Goal: Task Accomplishment & Management: Use online tool/utility

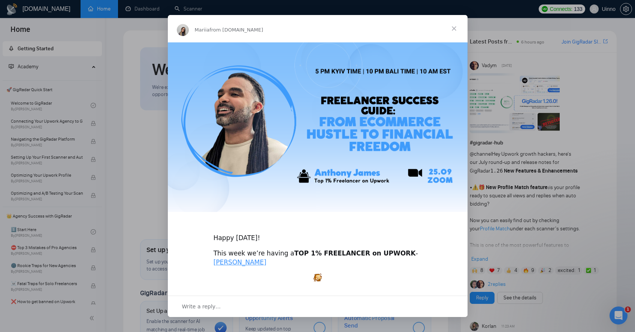
click at [458, 27] on span "Close" at bounding box center [454, 28] width 27 height 27
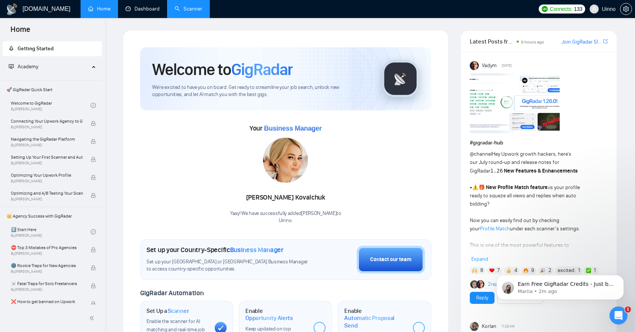
click at [176, 8] on link "Scanner" at bounding box center [189, 9] width 28 height 6
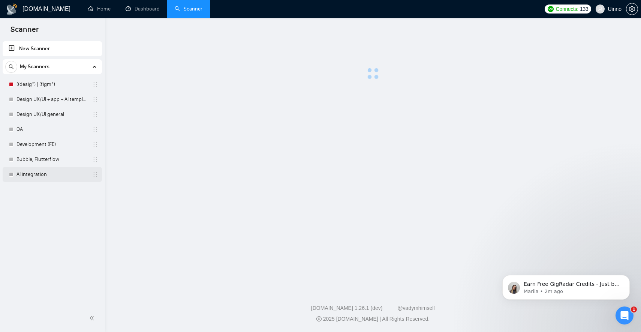
click at [49, 171] on link "AI integration" at bounding box center [51, 174] width 71 height 15
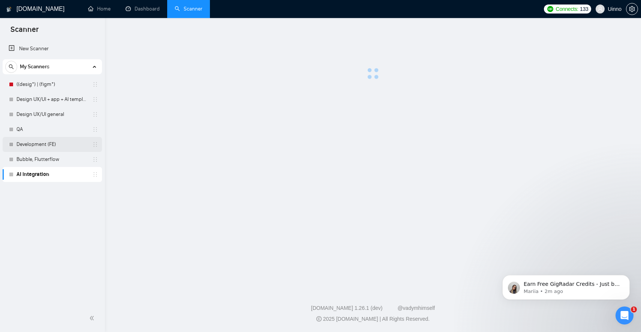
click at [39, 147] on link "Development (FE)" at bounding box center [51, 144] width 71 height 15
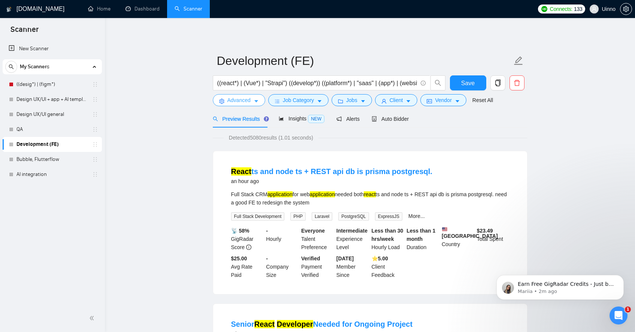
click at [246, 99] on span "Advanced" at bounding box center [239, 100] width 23 height 8
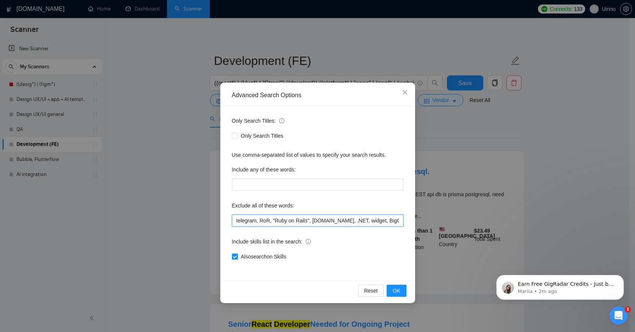
click at [235, 220] on input "telegram, RoR, "Ruby on Rails", [DOMAIN_NAME], .NET, widget, BigCommerce, andro…" at bounding box center [318, 220] width 172 height 12
type input "php, telegram, RoR, "Ruby on Rails", [DOMAIN_NAME], .NET, widget, BigCommerce, …"
click at [404, 289] on button "OK" at bounding box center [396, 290] width 19 height 12
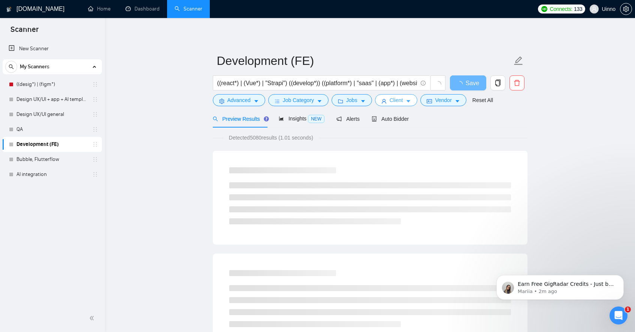
click at [409, 104] on button "Client" at bounding box center [396, 100] width 43 height 12
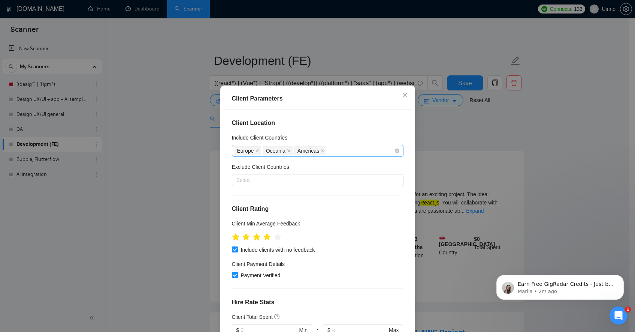
click at [344, 151] on div "Europe [GEOGRAPHIC_DATA] [GEOGRAPHIC_DATA]" at bounding box center [314, 150] width 160 height 10
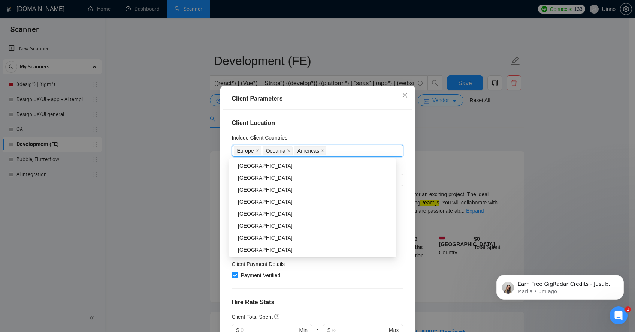
scroll to position [60, 0]
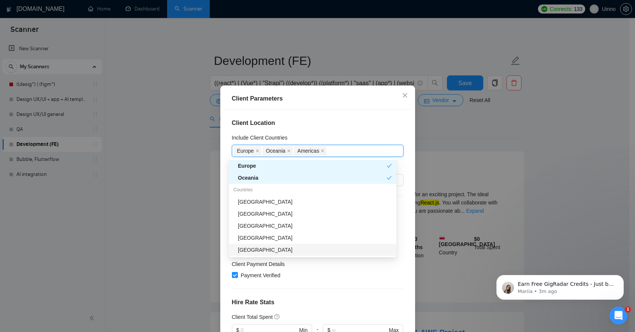
click at [272, 248] on div "[GEOGRAPHIC_DATA]" at bounding box center [315, 249] width 154 height 8
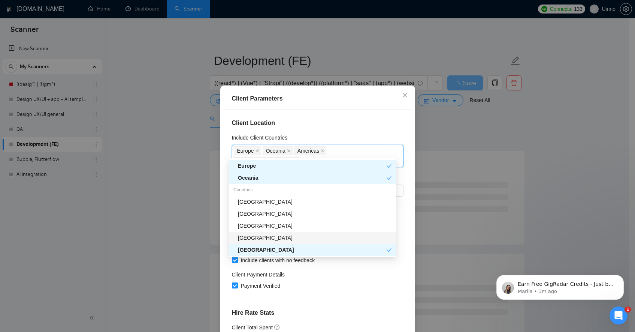
click at [294, 236] on div "[GEOGRAPHIC_DATA]" at bounding box center [315, 237] width 154 height 8
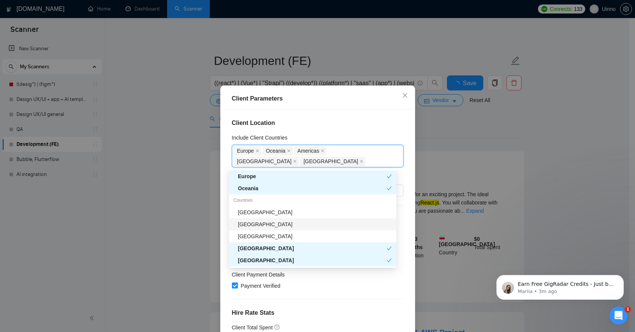
click at [280, 222] on div "[GEOGRAPHIC_DATA]" at bounding box center [315, 224] width 154 height 8
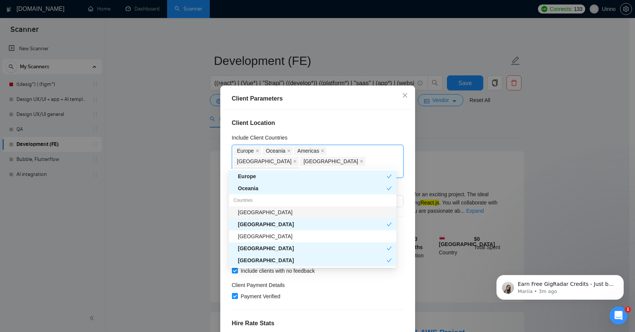
click at [323, 210] on div "[GEOGRAPHIC_DATA]" at bounding box center [315, 212] width 154 height 8
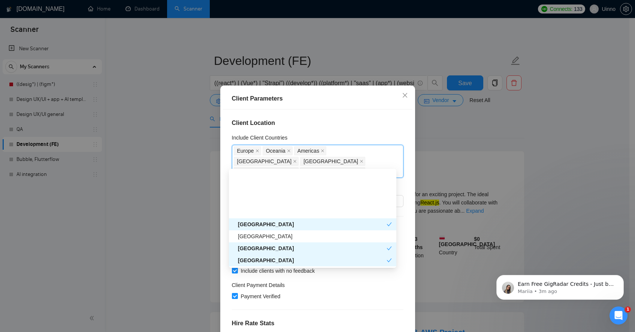
scroll to position [120, 0]
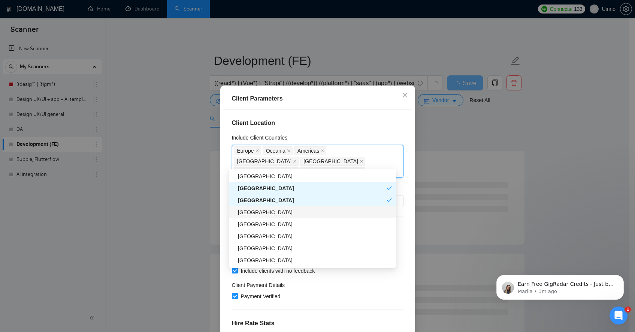
click at [309, 216] on div "[GEOGRAPHIC_DATA]" at bounding box center [315, 212] width 154 height 8
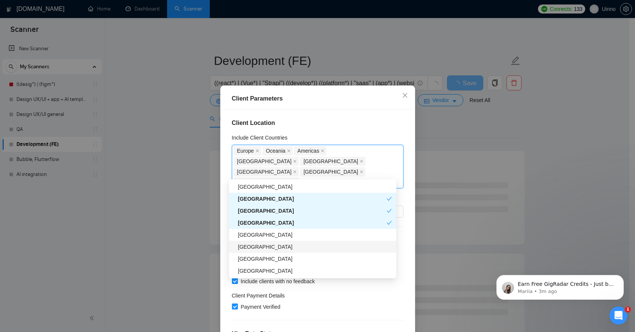
click at [290, 247] on div "[GEOGRAPHIC_DATA]" at bounding box center [315, 246] width 154 height 8
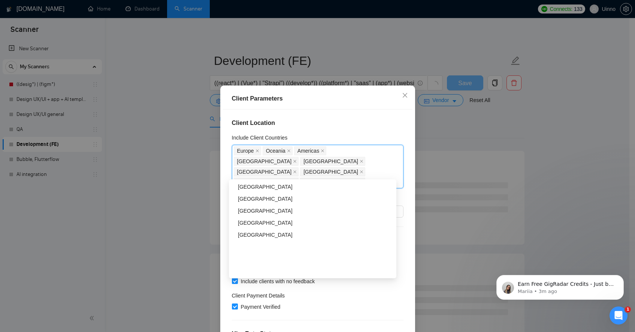
scroll to position [180, 0]
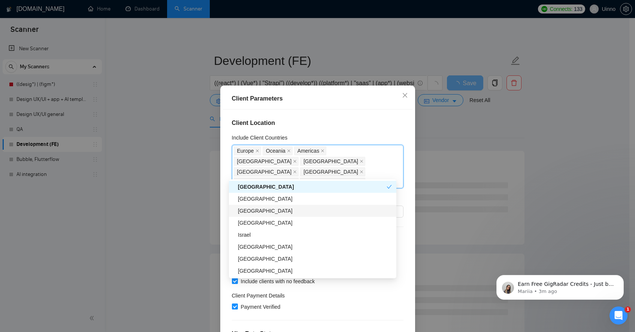
click at [292, 211] on div "[GEOGRAPHIC_DATA]" at bounding box center [315, 211] width 154 height 8
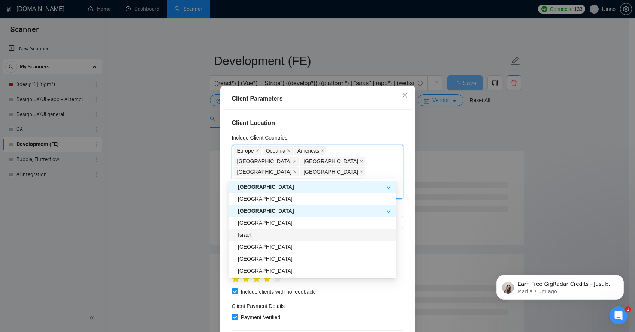
click at [285, 227] on div "[GEOGRAPHIC_DATA]" at bounding box center [313, 223] width 168 height 12
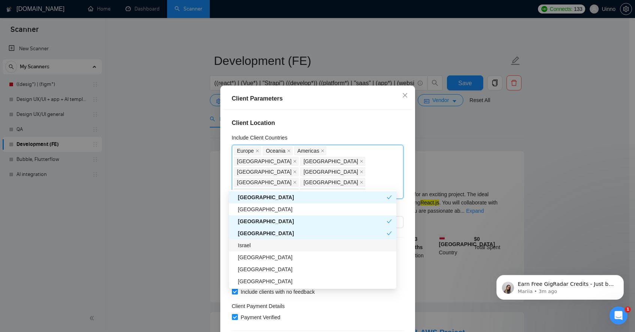
click at [283, 245] on div "Israel" at bounding box center [315, 245] width 154 height 8
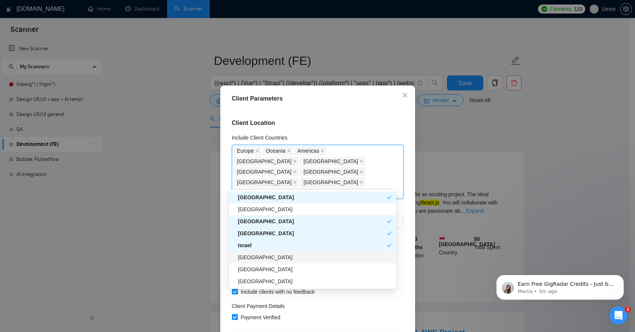
click at [284, 259] on div "[GEOGRAPHIC_DATA]" at bounding box center [315, 257] width 154 height 8
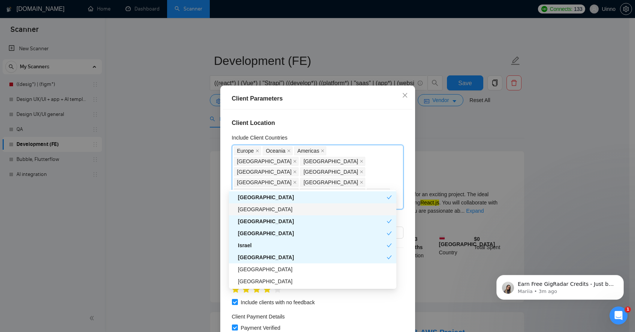
click at [272, 209] on div "[GEOGRAPHIC_DATA]" at bounding box center [315, 209] width 154 height 8
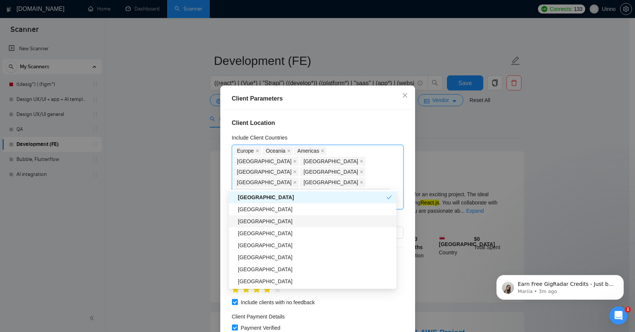
click at [272, 223] on div "[GEOGRAPHIC_DATA]" at bounding box center [315, 221] width 154 height 8
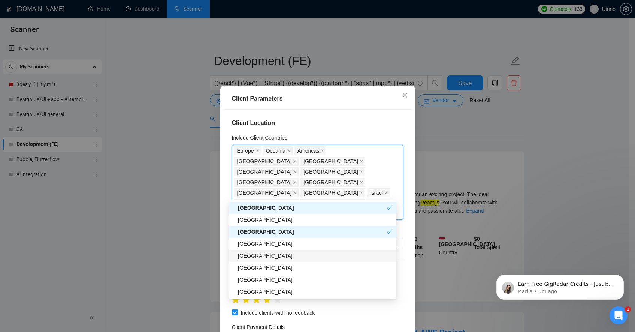
click at [281, 253] on div "[GEOGRAPHIC_DATA]" at bounding box center [315, 255] width 154 height 8
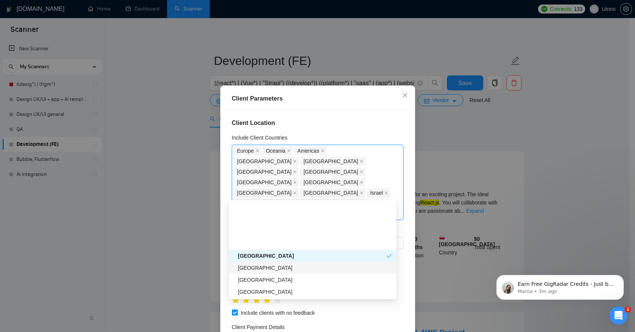
scroll to position [300, 0]
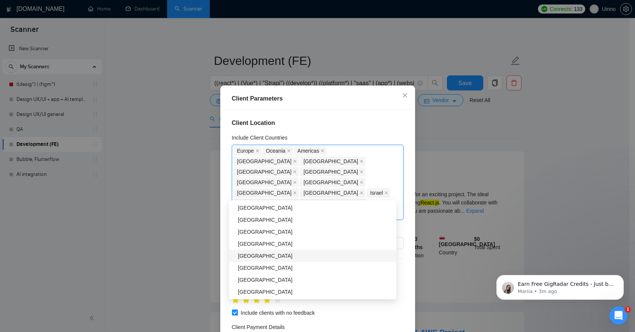
click at [282, 257] on div "[GEOGRAPHIC_DATA]" at bounding box center [315, 255] width 154 height 8
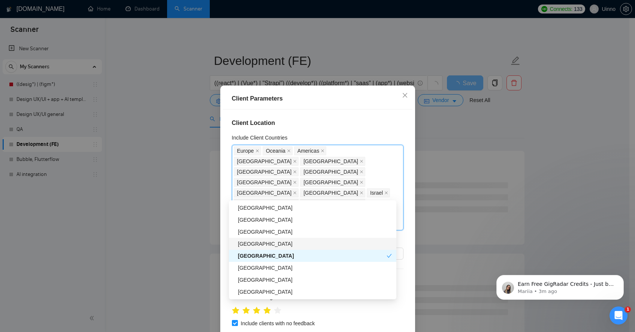
click at [286, 241] on div "[GEOGRAPHIC_DATA]" at bounding box center [315, 243] width 154 height 8
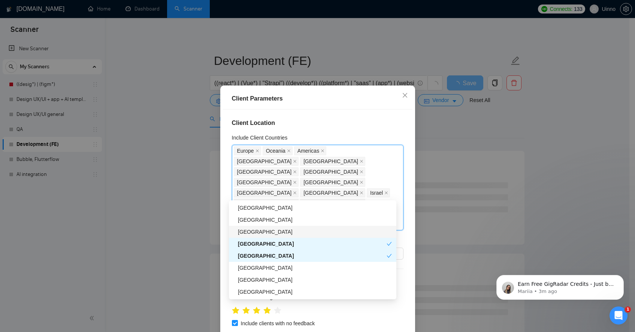
click at [279, 233] on div "[GEOGRAPHIC_DATA]" at bounding box center [315, 232] width 154 height 8
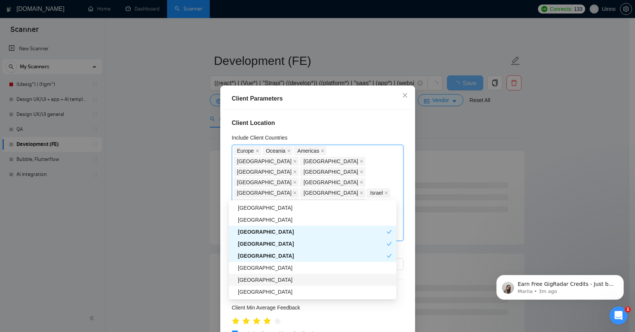
click at [283, 280] on div "[GEOGRAPHIC_DATA]" at bounding box center [315, 279] width 154 height 8
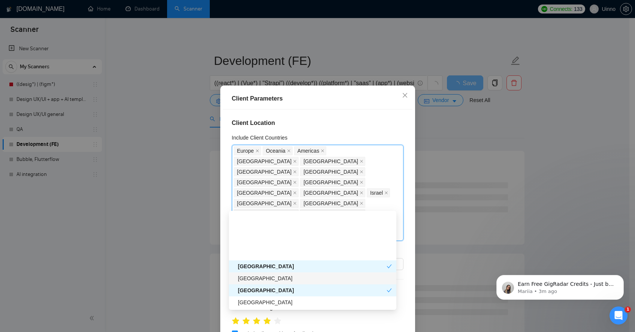
scroll to position [360, 0]
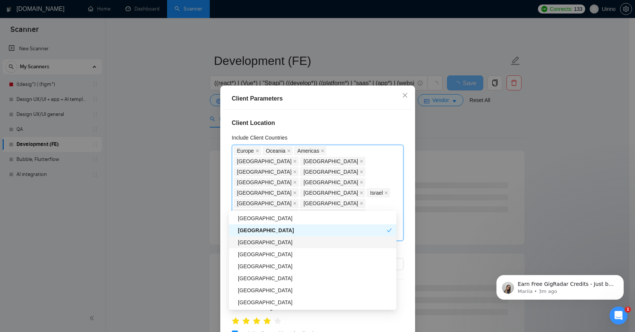
click at [269, 246] on div "[GEOGRAPHIC_DATA]" at bounding box center [313, 242] width 168 height 12
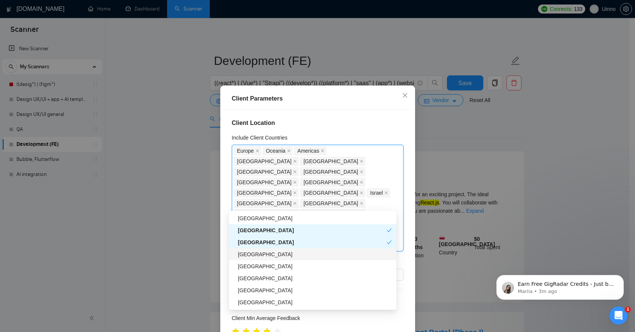
drag, startPoint x: 287, startPoint y: 257, endPoint x: 283, endPoint y: 264, distance: 7.7
click at [287, 257] on div "[GEOGRAPHIC_DATA]" at bounding box center [315, 254] width 154 height 8
drag, startPoint x: 281, startPoint y: 302, endPoint x: 286, endPoint y: 283, distance: 19.7
click at [281, 302] on div "[GEOGRAPHIC_DATA]" at bounding box center [315, 302] width 154 height 8
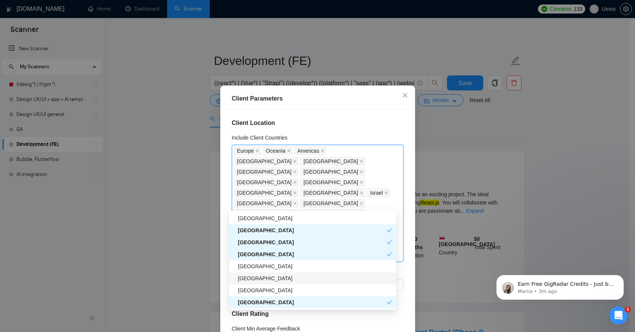
scroll to position [420, 0]
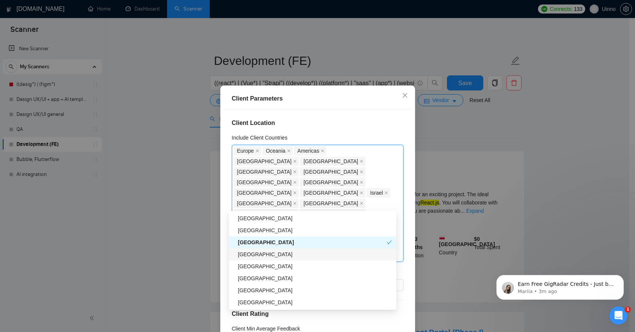
click at [278, 256] on div "[GEOGRAPHIC_DATA]" at bounding box center [315, 254] width 154 height 8
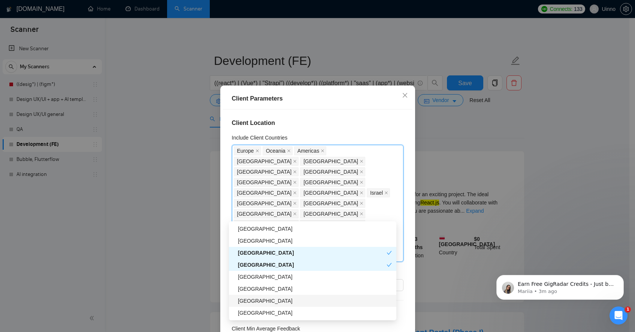
click at [272, 299] on div "[GEOGRAPHIC_DATA]" at bounding box center [315, 300] width 154 height 8
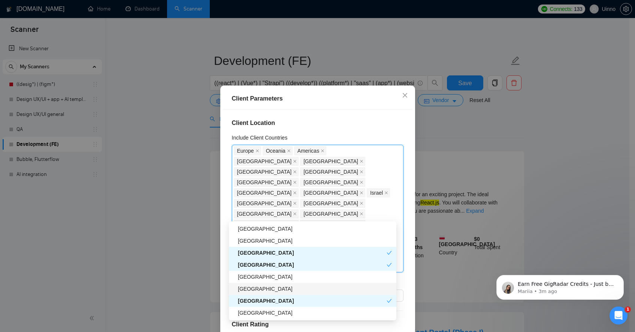
click at [273, 289] on div "[GEOGRAPHIC_DATA]" at bounding box center [315, 288] width 154 height 8
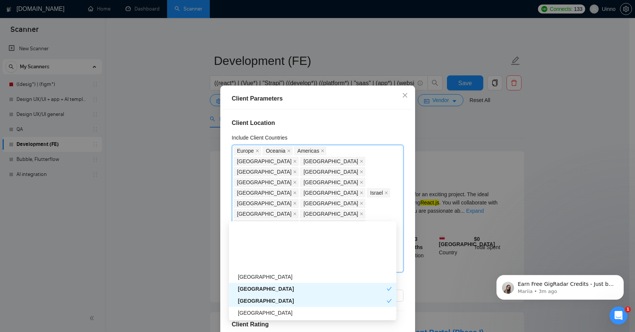
scroll to position [480, 0]
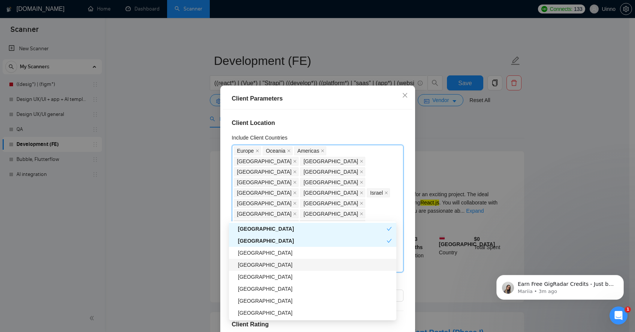
click at [266, 267] on div "[GEOGRAPHIC_DATA]" at bounding box center [315, 264] width 154 height 8
click at [272, 265] on div "[GEOGRAPHIC_DATA]" at bounding box center [312, 264] width 149 height 8
click at [269, 279] on div "[GEOGRAPHIC_DATA]" at bounding box center [315, 276] width 154 height 8
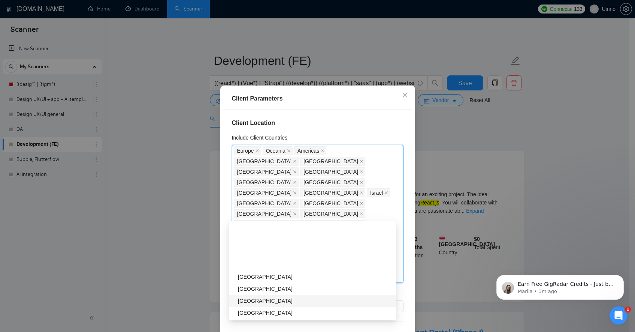
scroll to position [840, 0]
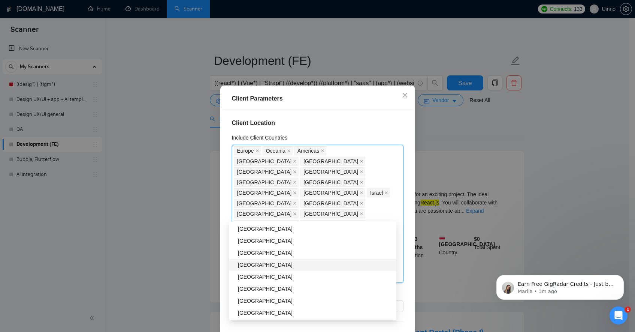
click at [279, 267] on div "[GEOGRAPHIC_DATA]" at bounding box center [315, 264] width 154 height 8
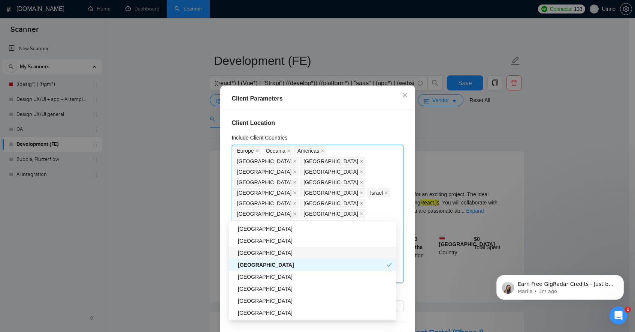
click at [269, 252] on div "[GEOGRAPHIC_DATA]" at bounding box center [315, 252] width 154 height 8
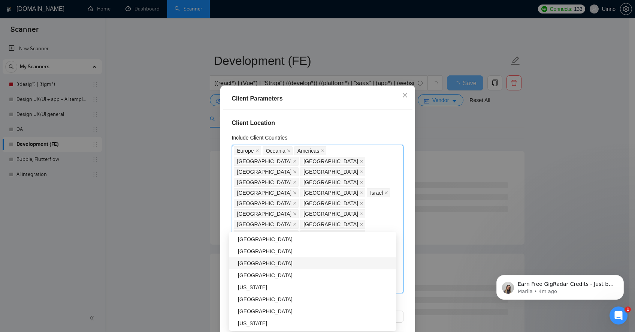
scroll to position [1019, 0]
click at [465, 162] on div "Client Parameters Client Location Include Client Countries [GEOGRAPHIC_DATA] [G…" at bounding box center [317, 166] width 635 height 332
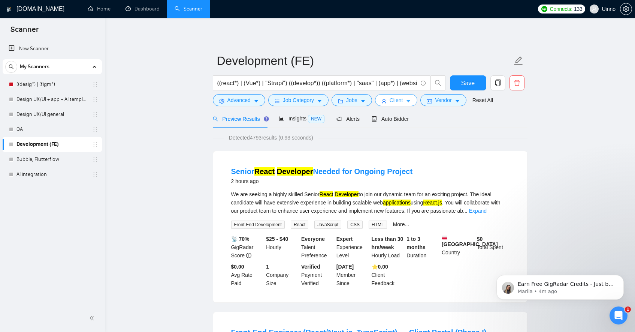
click at [403, 104] on span "Client" at bounding box center [396, 100] width 13 height 8
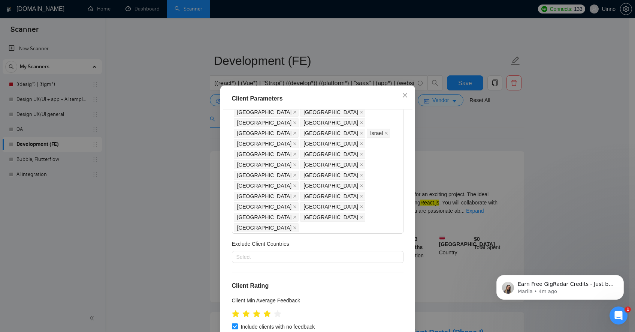
scroll to position [0, 0]
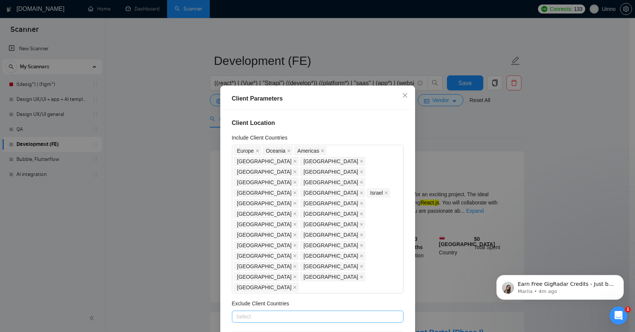
click at [300, 312] on div at bounding box center [314, 316] width 160 height 9
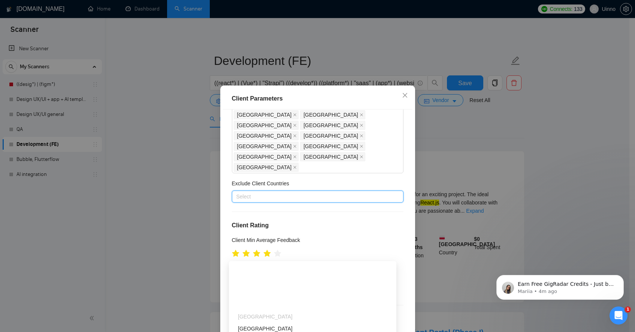
scroll to position [120, 0]
click at [276, 269] on div "[GEOGRAPHIC_DATA]" at bounding box center [315, 268] width 154 height 8
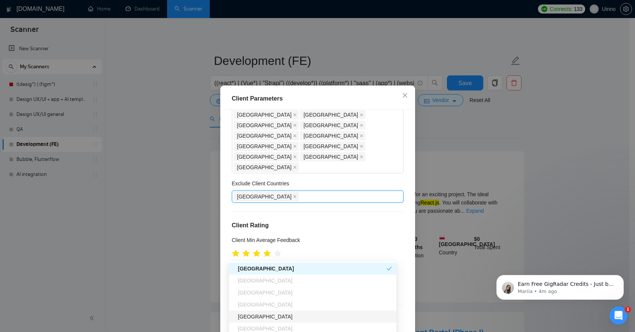
click at [271, 314] on div "[GEOGRAPHIC_DATA]" at bounding box center [315, 316] width 154 height 8
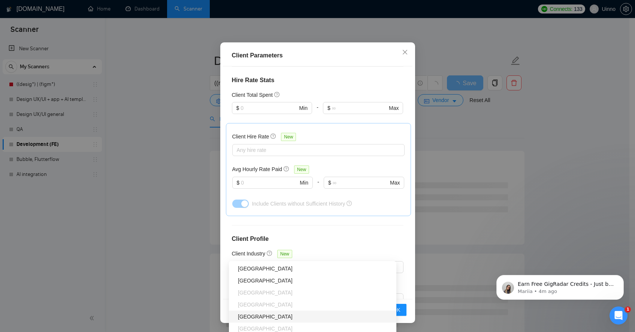
scroll to position [540, 0]
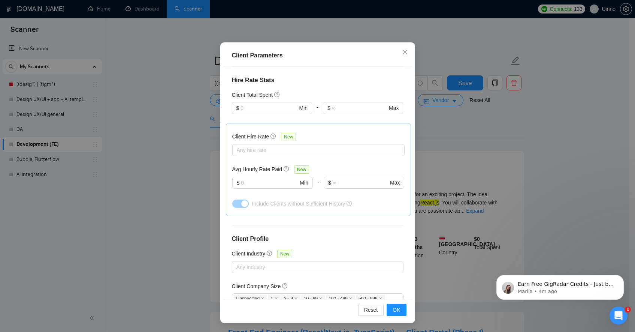
click at [325, 170] on div "Client Location Include Client Countries [GEOGRAPHIC_DATA] [GEOGRAPHIC_DATA] [G…" at bounding box center [318, 182] width 190 height 232
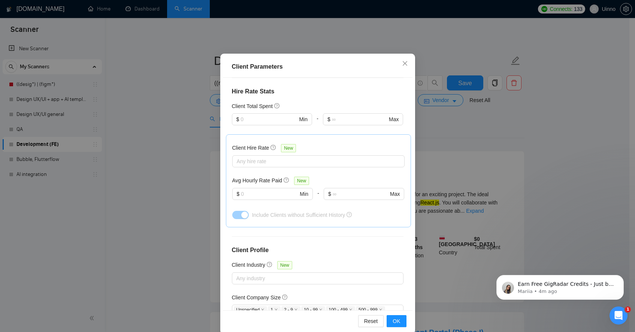
scroll to position [43, 0]
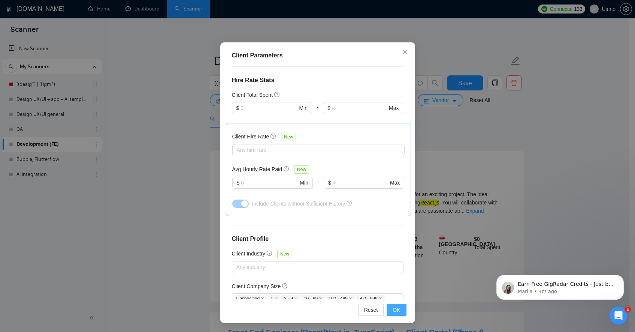
click at [393, 309] on span "OK" at bounding box center [396, 309] width 7 height 8
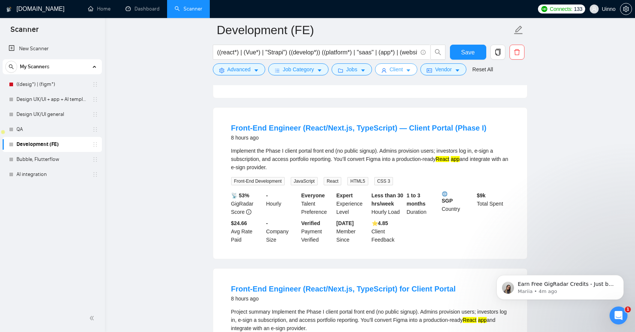
scroll to position [0, 0]
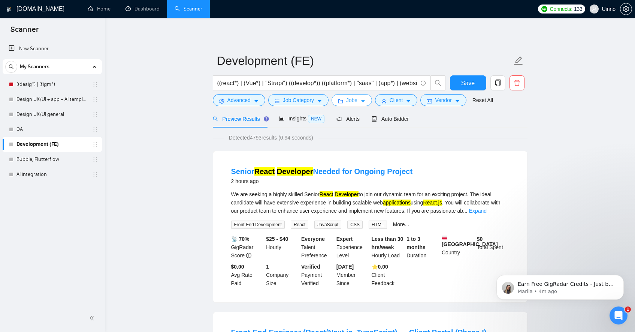
click at [365, 103] on icon "caret-down" at bounding box center [363, 101] width 5 height 5
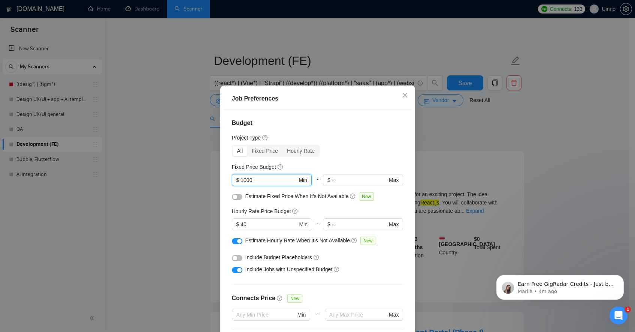
drag, startPoint x: 256, startPoint y: 181, endPoint x: 280, endPoint y: 180, distance: 23.6
click at [280, 180] on input "1000" at bounding box center [269, 180] width 57 height 8
click at [235, 197] on button "button" at bounding box center [237, 197] width 10 height 6
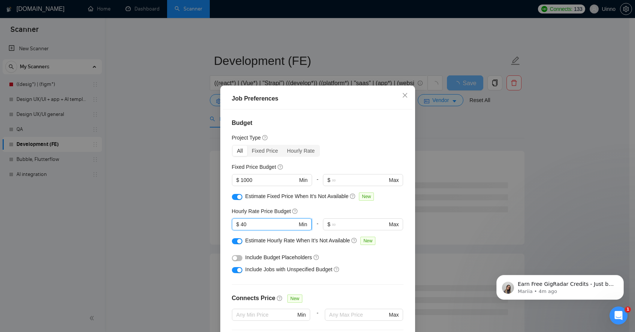
drag, startPoint x: 250, startPoint y: 225, endPoint x: 232, endPoint y: 225, distance: 18.0
click at [232, 225] on span "$ 40 Min" at bounding box center [272, 224] width 80 height 12
type input "30"
click at [368, 257] on div "Include Budget Placeholders" at bounding box center [320, 257] width 150 height 8
click at [236, 257] on button "button" at bounding box center [237, 258] width 10 height 6
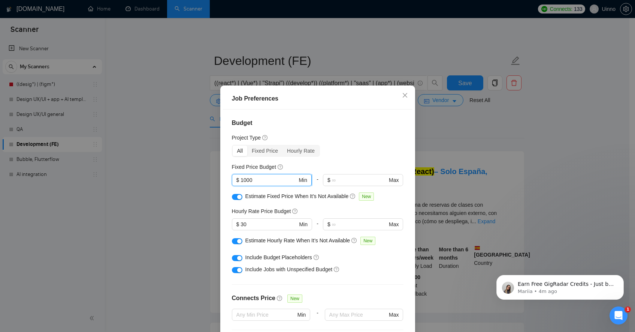
drag, startPoint x: 250, startPoint y: 178, endPoint x: 231, endPoint y: 178, distance: 18.8
click at [232, 178] on span "$ 1000 Min" at bounding box center [272, 180] width 80 height 12
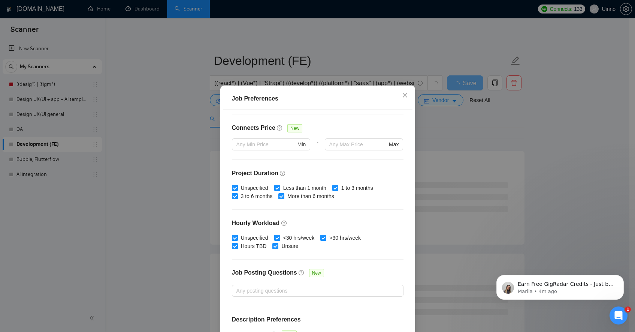
scroll to position [180, 0]
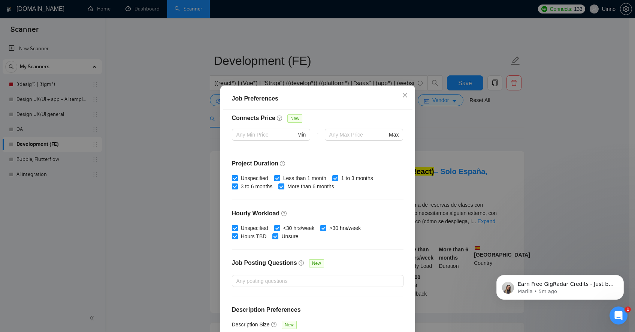
type input "5000"
click at [277, 178] on input "Less than 1 month" at bounding box center [276, 177] width 5 height 5
checkbox input "false"
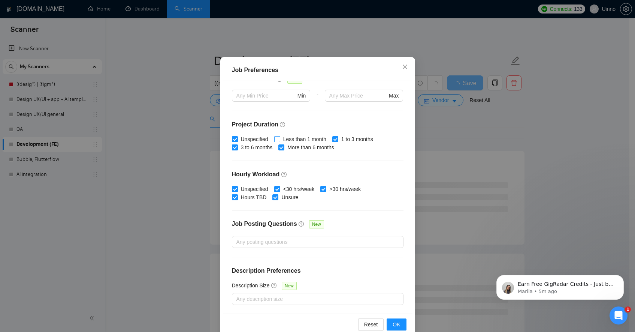
scroll to position [43, 0]
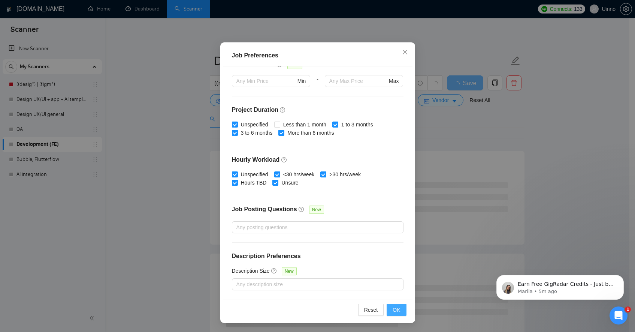
click at [393, 307] on span "OK" at bounding box center [396, 309] width 7 height 8
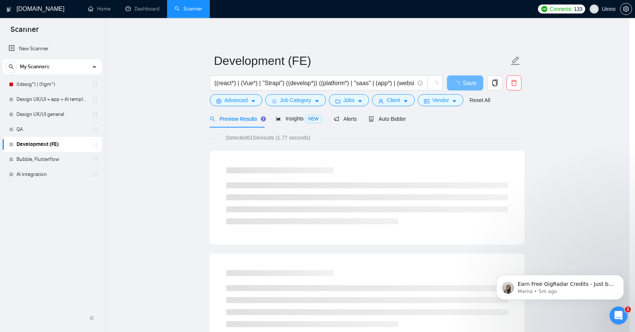
scroll to position [2, 0]
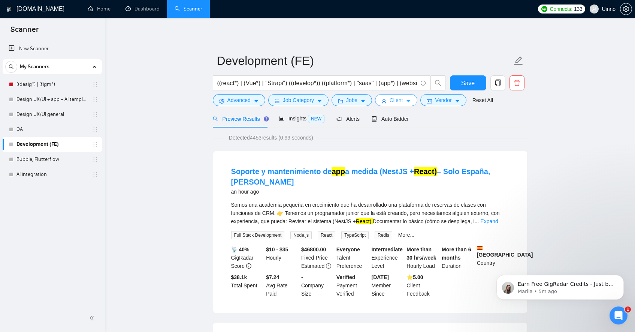
click at [411, 103] on icon "caret-down" at bounding box center [408, 101] width 5 height 5
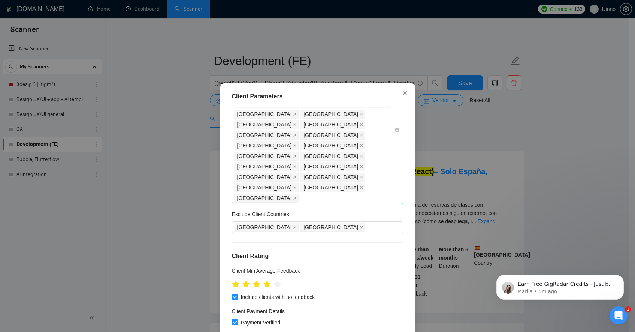
scroll to position [0, 0]
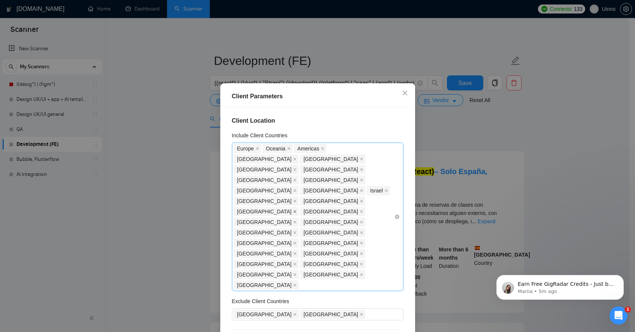
click at [293, 210] on icon "close" at bounding box center [294, 211] width 3 height 3
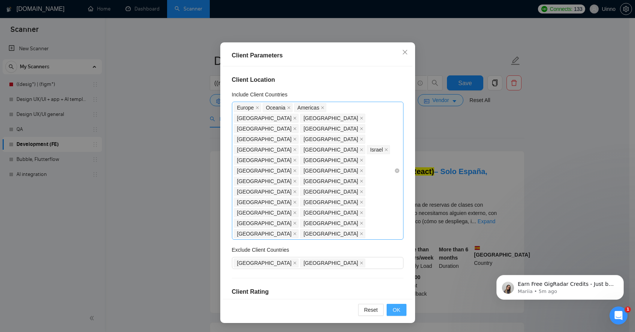
drag, startPoint x: 403, startPoint y: 312, endPoint x: 419, endPoint y: 268, distance: 46.4
click at [403, 312] on button "OK" at bounding box center [396, 310] width 19 height 12
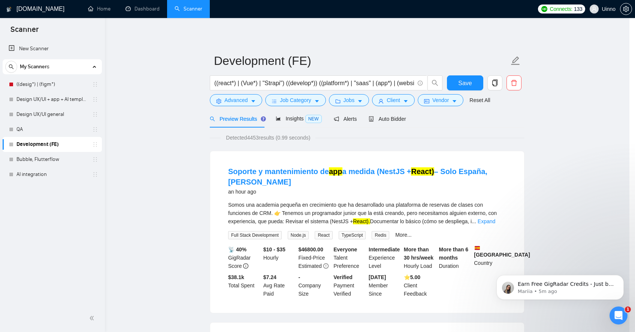
scroll to position [2, 0]
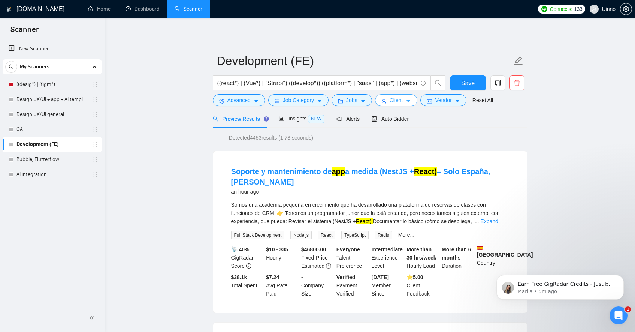
click at [411, 99] on icon "caret-down" at bounding box center [408, 101] width 5 height 5
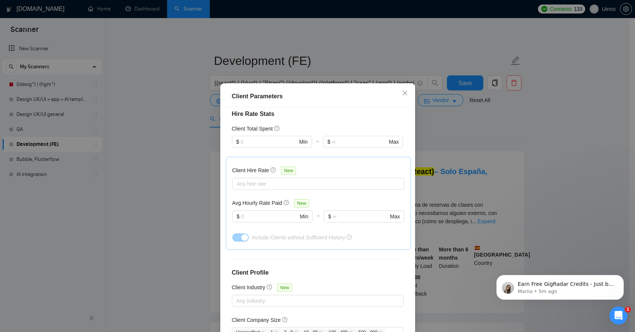
scroll to position [315, 0]
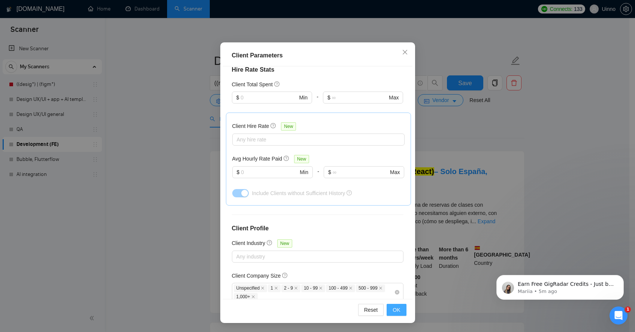
click at [395, 308] on span "OK" at bounding box center [396, 309] width 7 height 8
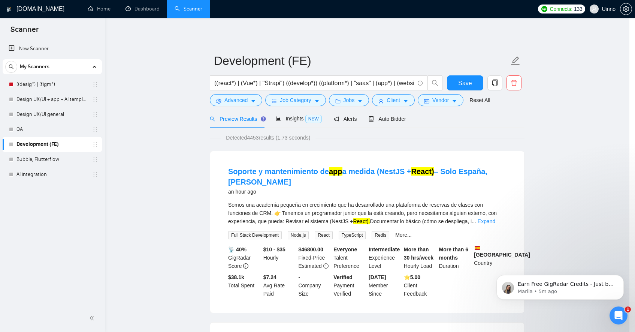
scroll to position [2, 0]
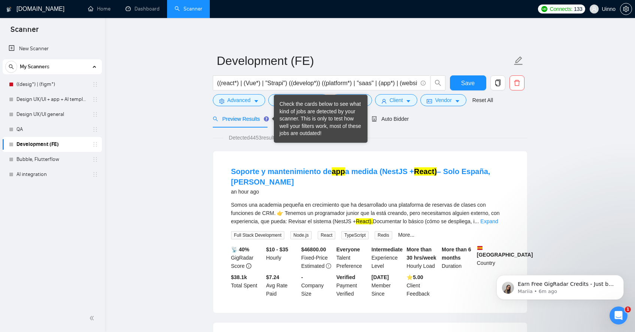
click at [250, 120] on span "Preview Results" at bounding box center [240, 119] width 54 height 6
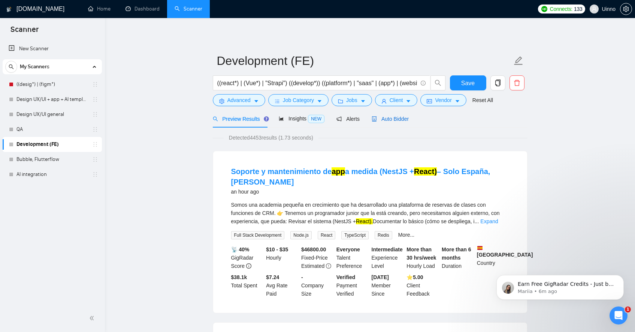
click at [400, 120] on span "Auto Bidder" at bounding box center [390, 119] width 37 height 6
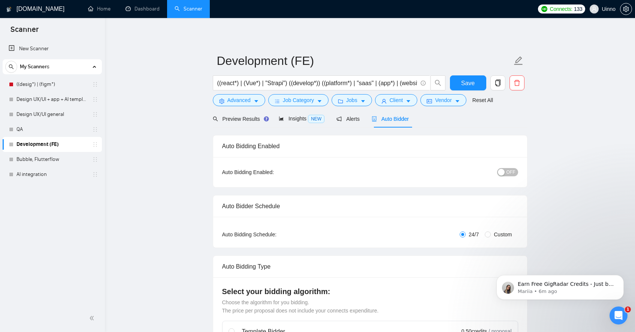
checkbox input "true"
click at [514, 170] on span "OFF" at bounding box center [511, 172] width 9 height 8
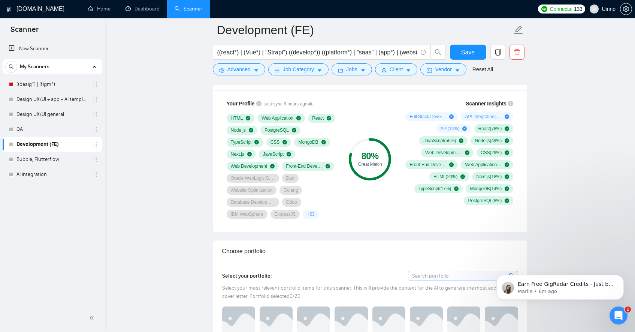
scroll to position [500, 0]
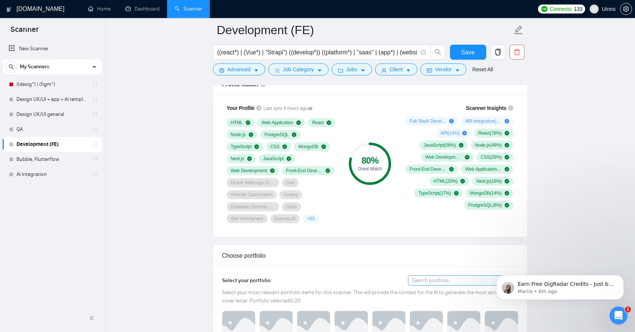
click at [509, 120] on icon "plus-circle" at bounding box center [507, 121] width 4 height 4
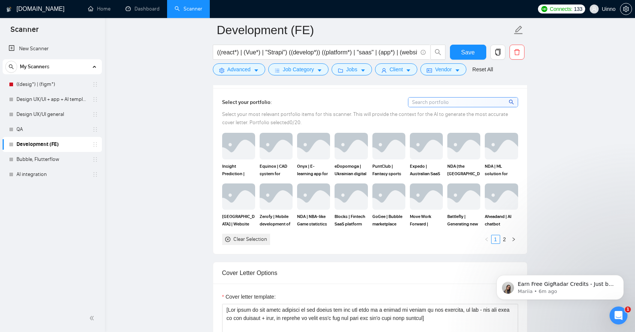
scroll to position [680, 0]
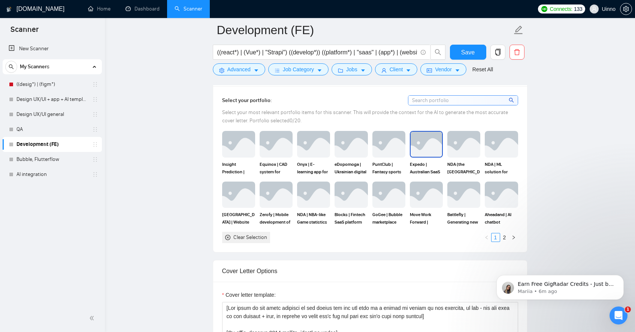
click at [429, 150] on img at bounding box center [426, 144] width 31 height 25
click at [240, 201] on img at bounding box center [238, 194] width 31 height 25
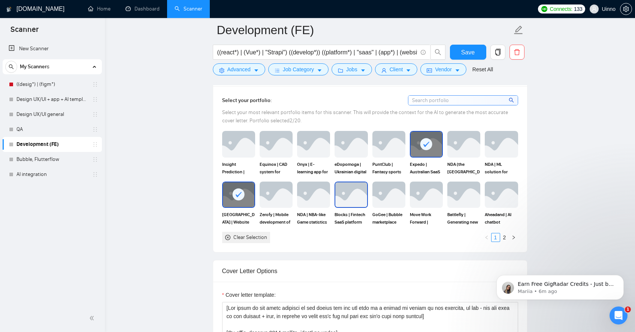
click at [354, 199] on img at bounding box center [350, 194] width 31 height 25
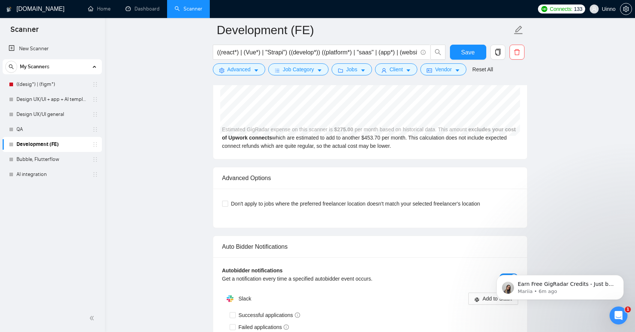
scroll to position [1719, 0]
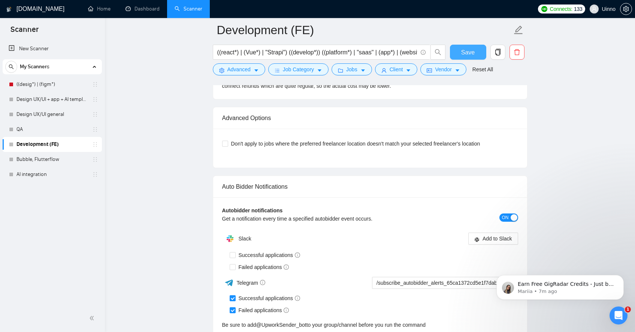
click at [471, 54] on span "Save" at bounding box center [467, 52] width 13 height 9
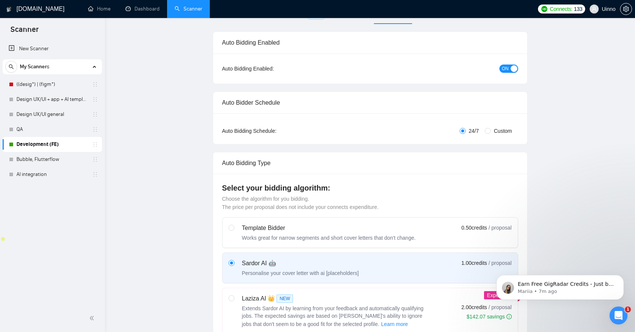
scroll to position [0, 0]
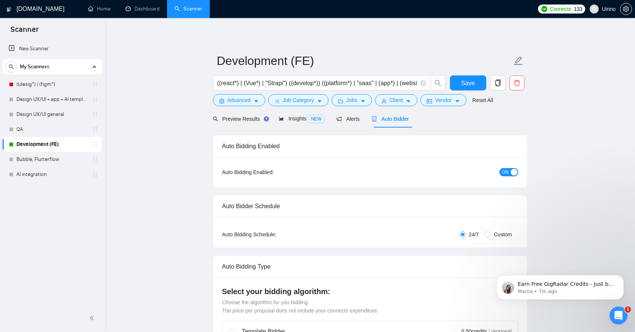
click at [42, 159] on link "Bubble, Flutterflow" at bounding box center [51, 159] width 71 height 15
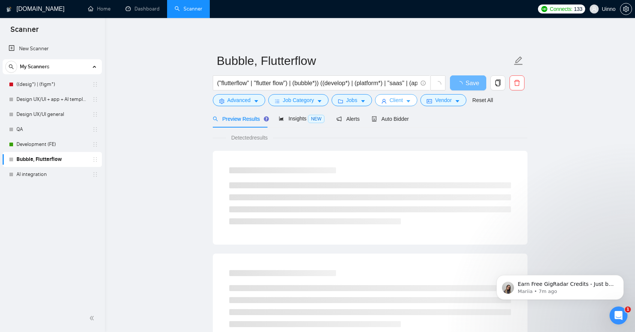
click at [411, 100] on icon "caret-down" at bounding box center [409, 101] width 4 height 2
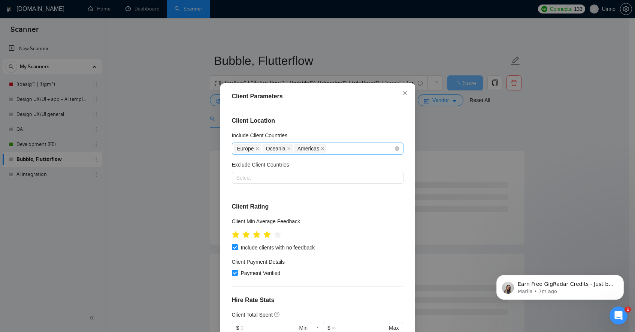
click at [346, 151] on div "Europe [GEOGRAPHIC_DATA] [GEOGRAPHIC_DATA]" at bounding box center [314, 148] width 160 height 10
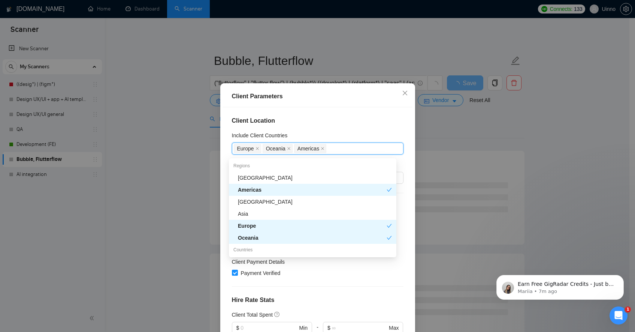
scroll to position [60, 0]
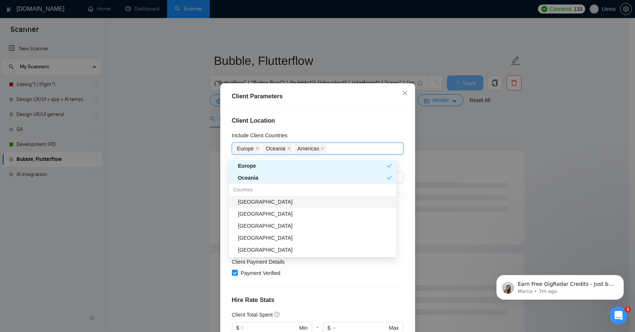
click at [263, 205] on div "[GEOGRAPHIC_DATA]" at bounding box center [315, 202] width 154 height 8
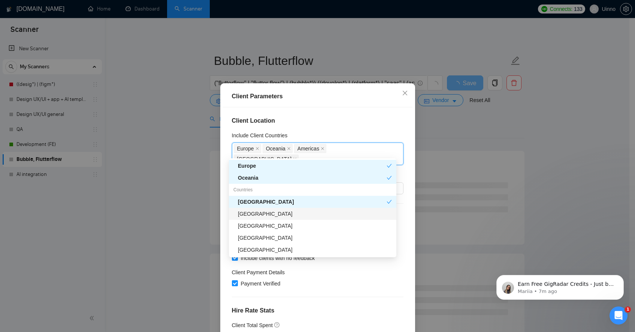
click at [265, 215] on div "[GEOGRAPHIC_DATA]" at bounding box center [315, 214] width 154 height 8
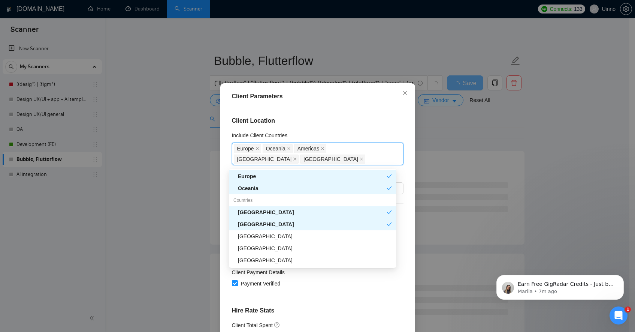
scroll to position [120, 0]
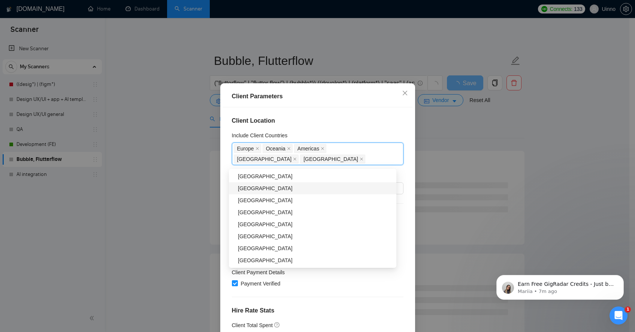
click at [259, 191] on div "[GEOGRAPHIC_DATA]" at bounding box center [315, 188] width 154 height 8
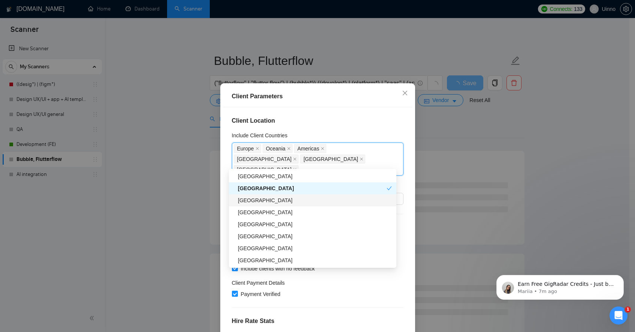
click at [260, 202] on div "[GEOGRAPHIC_DATA]" at bounding box center [315, 200] width 154 height 8
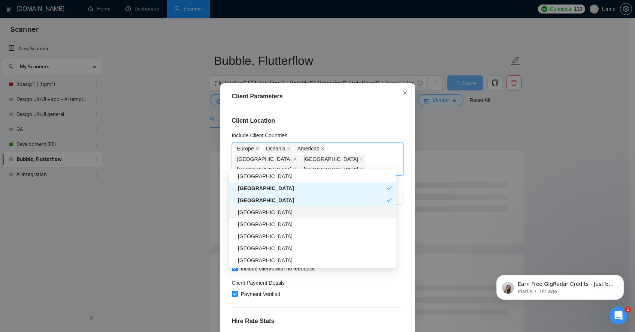
click at [274, 213] on div "[GEOGRAPHIC_DATA]" at bounding box center [315, 212] width 154 height 8
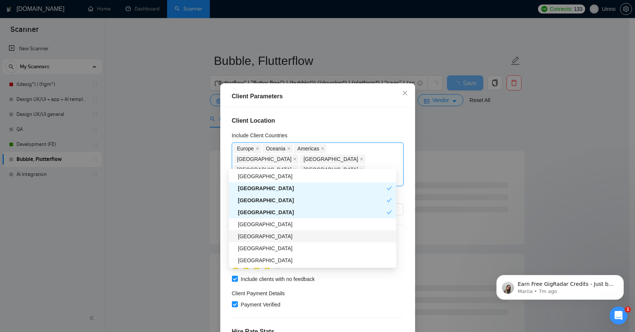
click at [278, 235] on div "[GEOGRAPHIC_DATA]" at bounding box center [315, 236] width 154 height 8
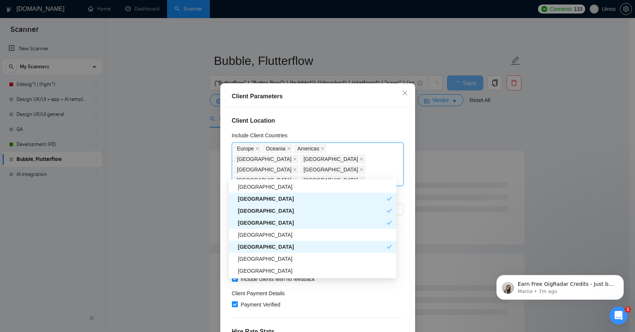
click at [275, 246] on div "[GEOGRAPHIC_DATA]" at bounding box center [312, 246] width 149 height 8
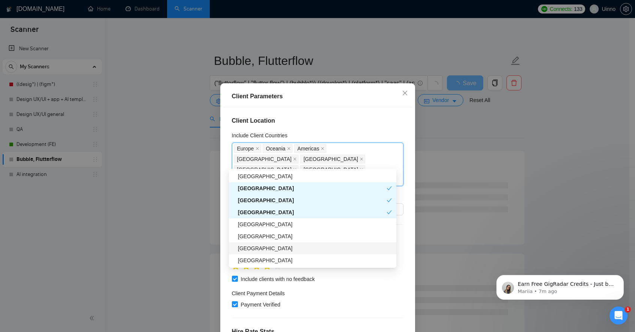
click at [271, 242] on div "[GEOGRAPHIC_DATA]" at bounding box center [313, 248] width 168 height 12
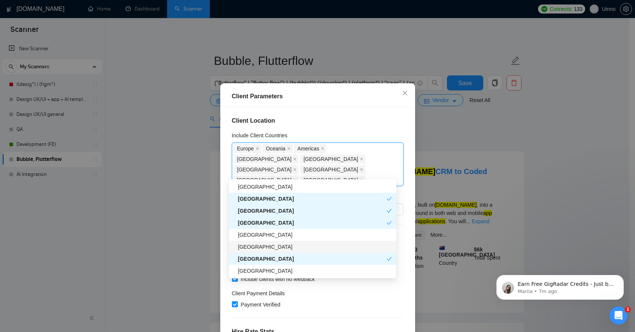
click at [272, 245] on div "[GEOGRAPHIC_DATA]" at bounding box center [315, 246] width 154 height 8
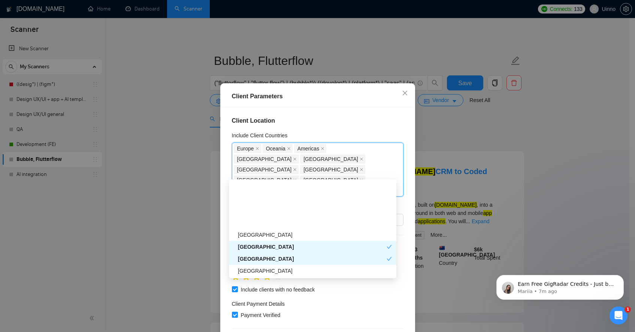
scroll to position [180, 0]
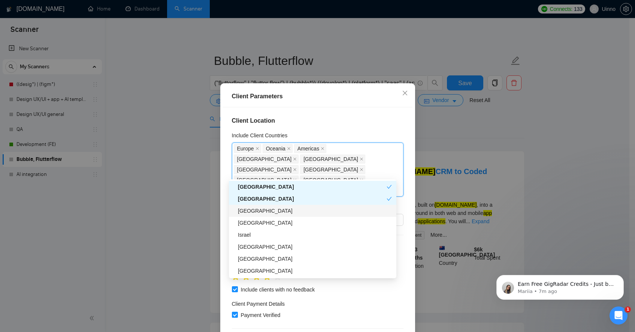
click at [261, 210] on div "[GEOGRAPHIC_DATA]" at bounding box center [315, 211] width 154 height 8
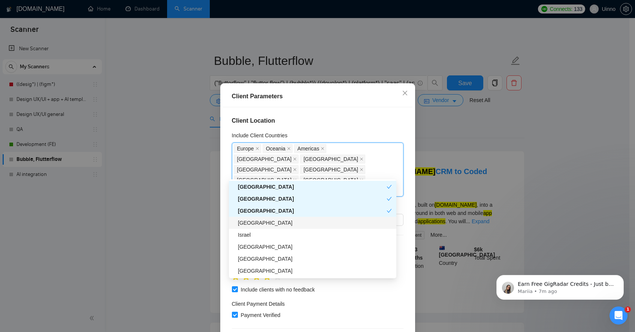
click at [265, 224] on div "[GEOGRAPHIC_DATA]" at bounding box center [315, 223] width 154 height 8
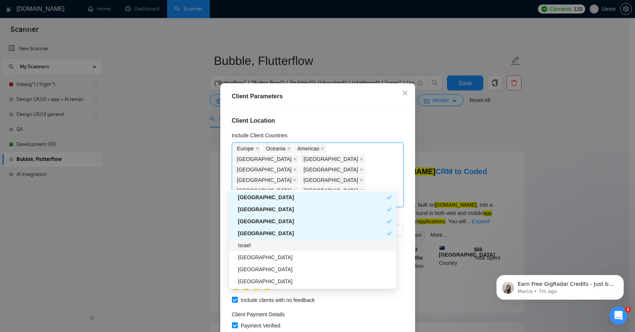
click at [268, 247] on div "Israel" at bounding box center [315, 245] width 154 height 8
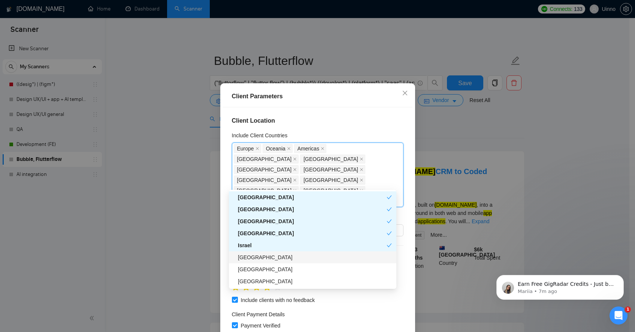
click at [283, 256] on div "[GEOGRAPHIC_DATA]" at bounding box center [315, 257] width 154 height 8
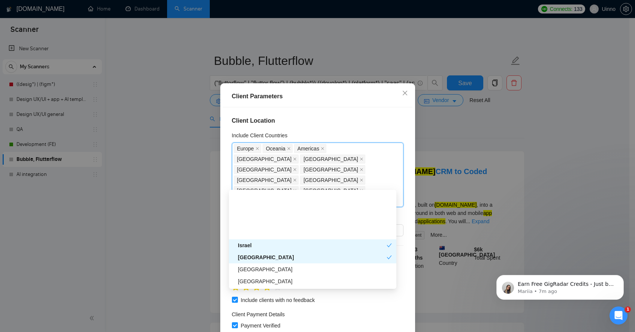
scroll to position [240, 0]
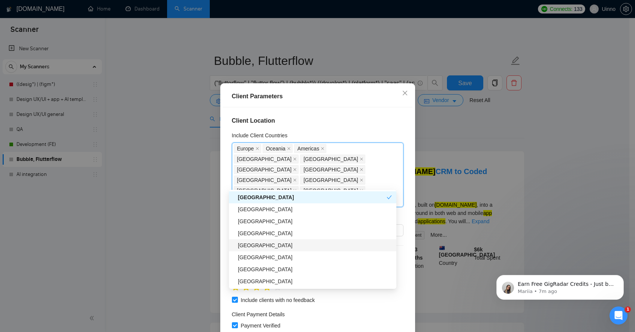
click at [271, 247] on div "[GEOGRAPHIC_DATA]" at bounding box center [315, 245] width 154 height 8
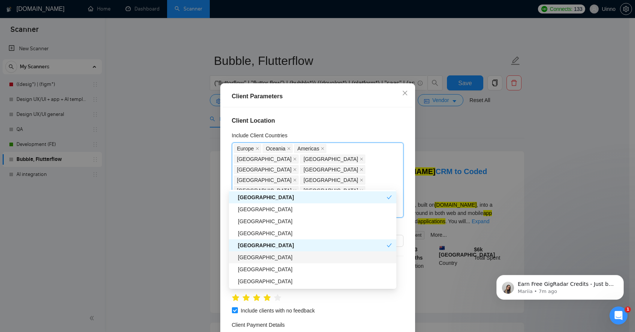
scroll to position [300, 0]
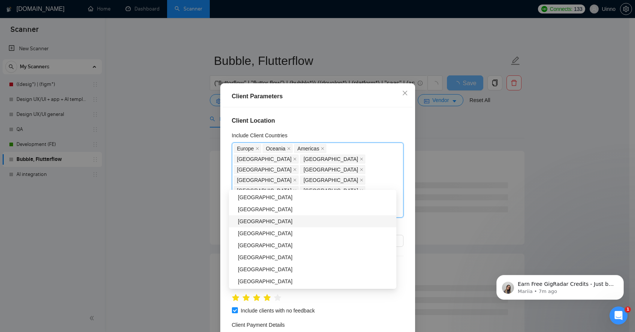
click at [263, 224] on div "[GEOGRAPHIC_DATA]" at bounding box center [315, 221] width 154 height 8
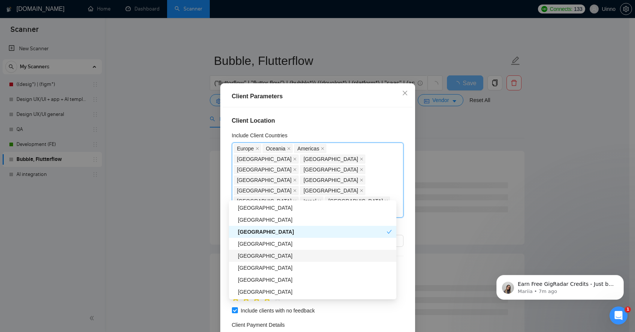
click at [264, 256] on div "[GEOGRAPHIC_DATA]" at bounding box center [315, 255] width 154 height 8
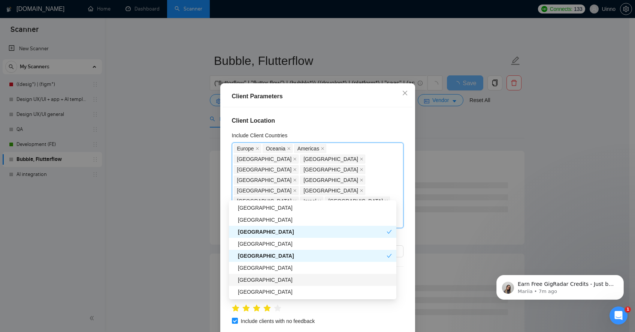
click at [272, 280] on div "[GEOGRAPHIC_DATA]" at bounding box center [315, 279] width 154 height 8
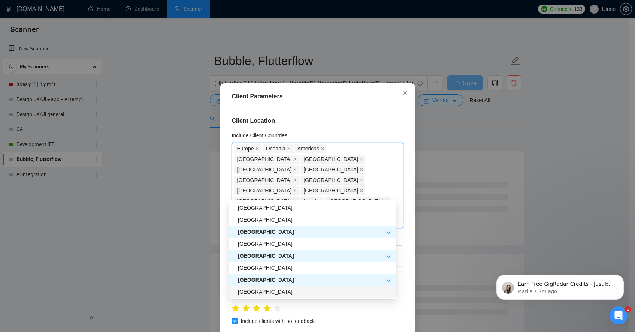
click at [274, 290] on div "[GEOGRAPHIC_DATA]" at bounding box center [315, 291] width 154 height 8
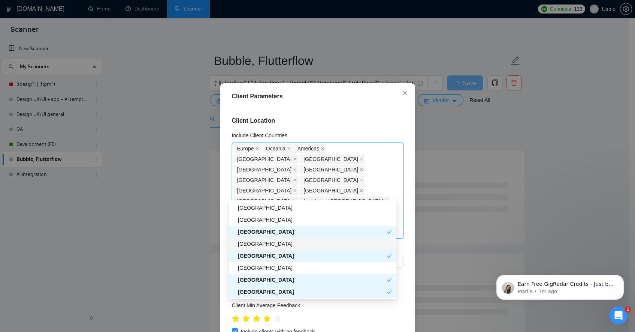
click at [269, 242] on div "[GEOGRAPHIC_DATA]" at bounding box center [315, 243] width 154 height 8
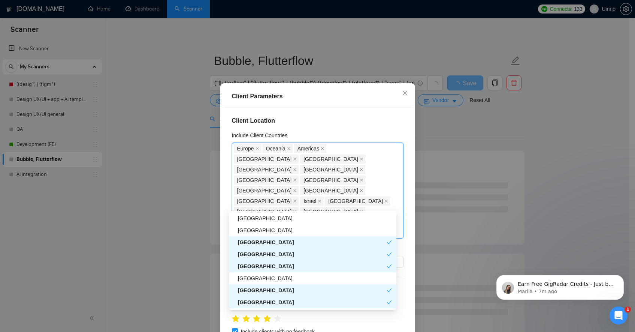
scroll to position [360, 0]
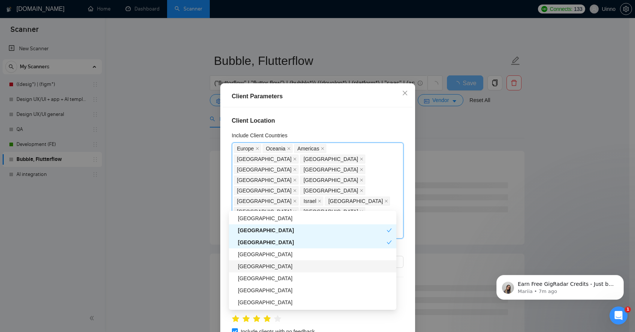
click at [275, 256] on div "[GEOGRAPHIC_DATA]" at bounding box center [315, 254] width 154 height 8
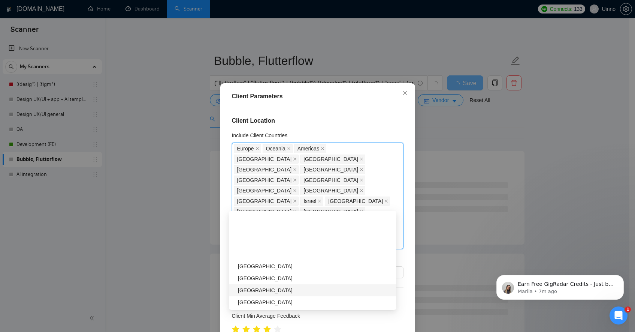
scroll to position [420, 0]
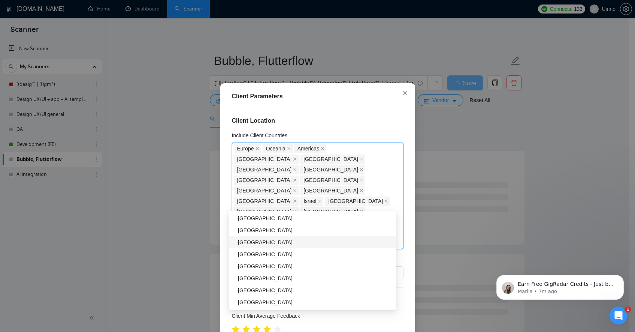
click at [273, 242] on div "[GEOGRAPHIC_DATA]" at bounding box center [315, 242] width 154 height 8
click at [275, 252] on div "[GEOGRAPHIC_DATA]" at bounding box center [315, 254] width 154 height 8
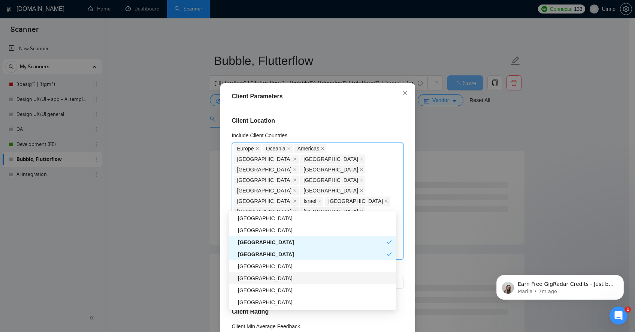
click at [279, 278] on div "[GEOGRAPHIC_DATA]" at bounding box center [315, 278] width 154 height 8
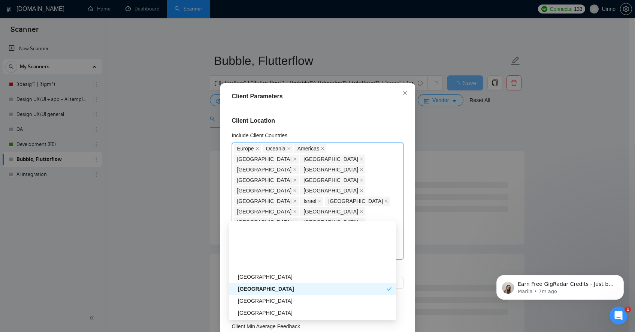
scroll to position [480, 0]
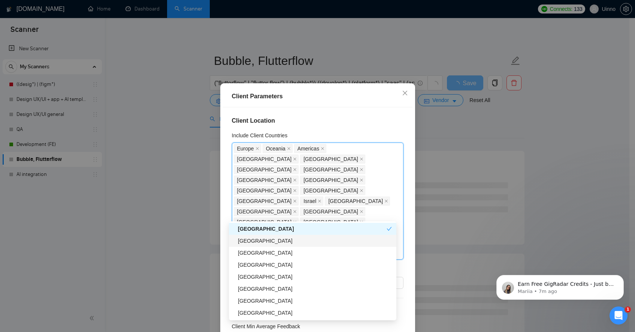
click at [271, 244] on div "[GEOGRAPHIC_DATA]" at bounding box center [315, 240] width 154 height 8
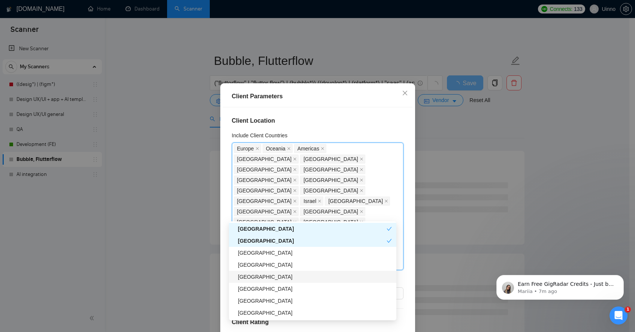
click at [275, 278] on div "[GEOGRAPHIC_DATA]" at bounding box center [315, 276] width 154 height 8
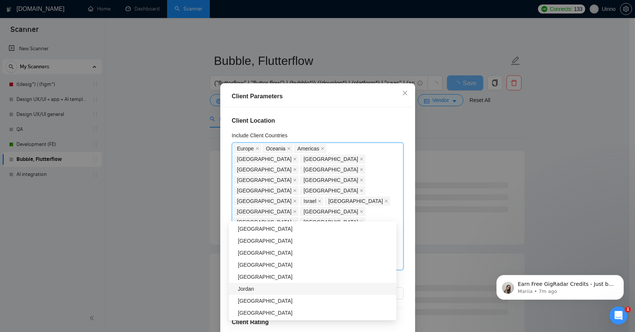
scroll to position [720, 0]
click at [270, 301] on div "[GEOGRAPHIC_DATA]" at bounding box center [315, 300] width 154 height 8
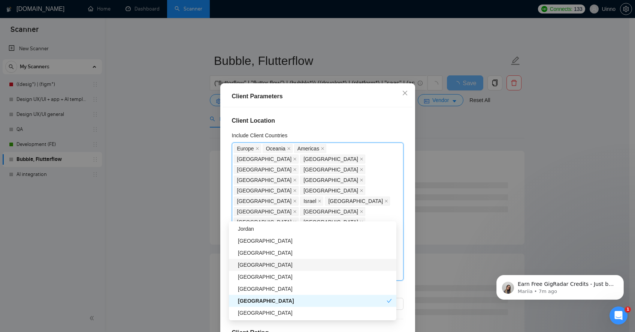
click at [273, 266] on div "[GEOGRAPHIC_DATA]" at bounding box center [315, 264] width 154 height 8
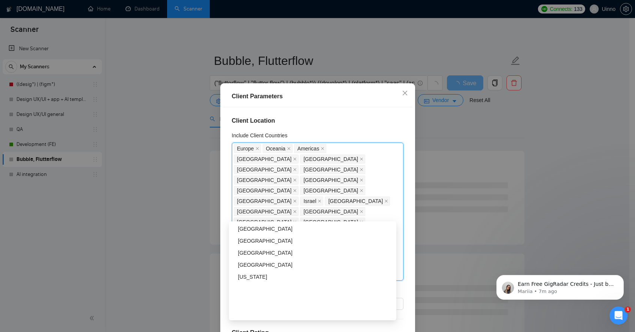
scroll to position [840, 0]
click at [268, 254] on div "[GEOGRAPHIC_DATA]" at bounding box center [315, 252] width 154 height 8
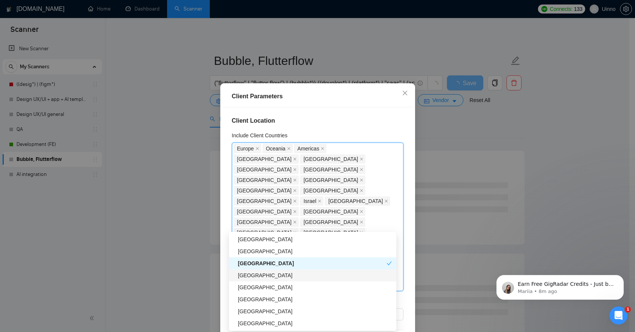
click at [275, 278] on div "[GEOGRAPHIC_DATA]" at bounding box center [315, 275] width 154 height 8
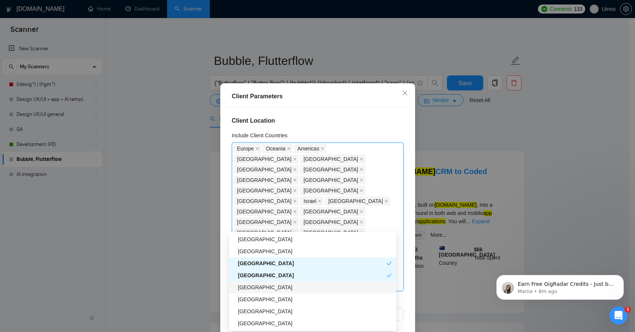
scroll to position [900, 0]
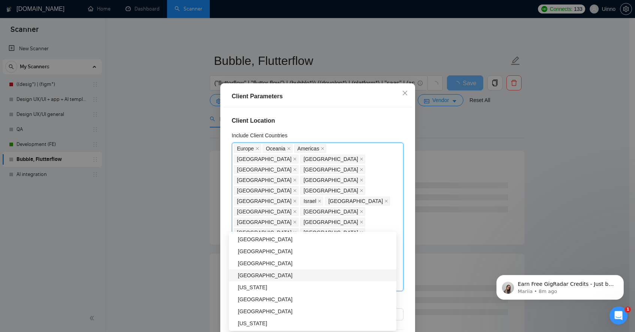
click at [273, 276] on div "[GEOGRAPHIC_DATA]" at bounding box center [315, 275] width 154 height 8
click at [284, 264] on div "[GEOGRAPHIC_DATA]" at bounding box center [315, 263] width 154 height 8
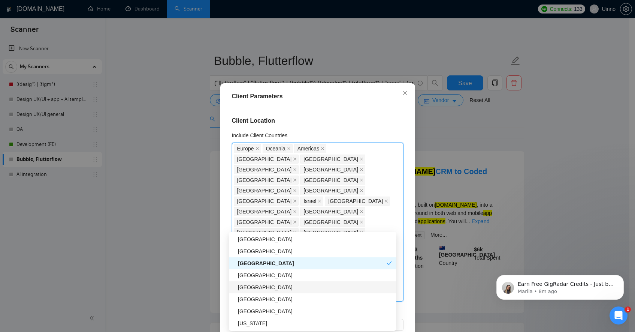
scroll to position [1199, 0]
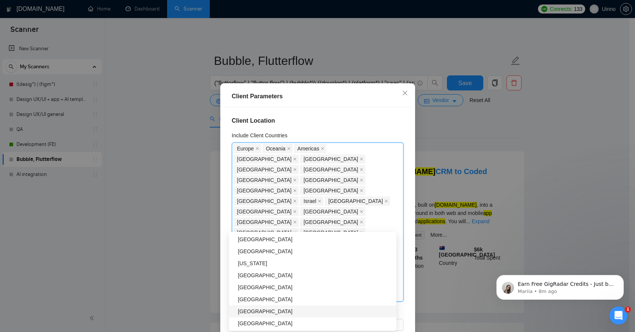
click at [282, 309] on div "[GEOGRAPHIC_DATA]" at bounding box center [315, 311] width 154 height 8
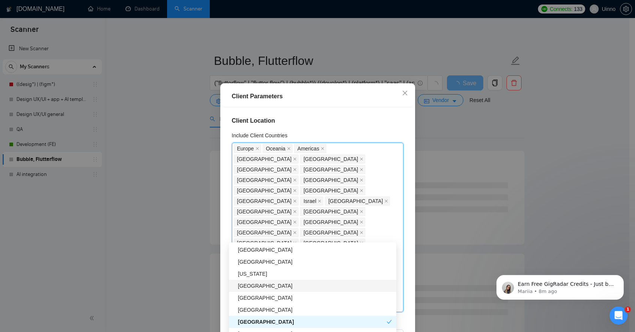
click at [303, 283] on div "[GEOGRAPHIC_DATA]" at bounding box center [315, 285] width 154 height 8
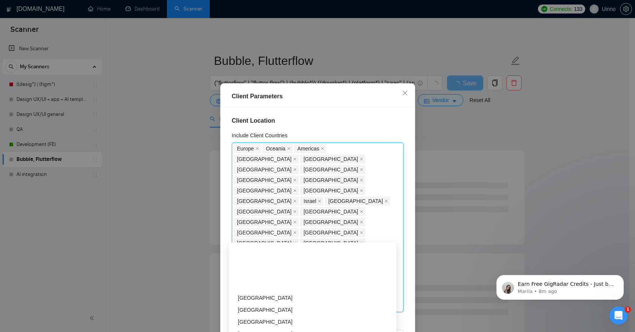
scroll to position [1439, 0]
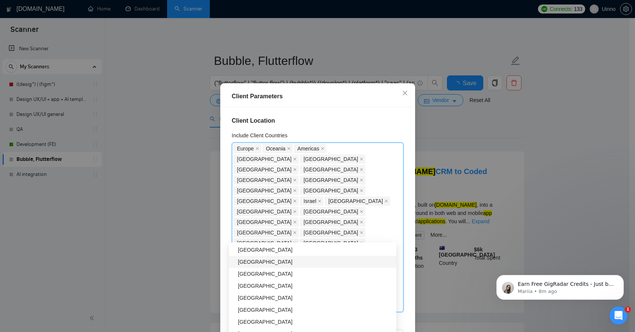
click at [294, 260] on div "[GEOGRAPHIC_DATA]" at bounding box center [315, 261] width 154 height 8
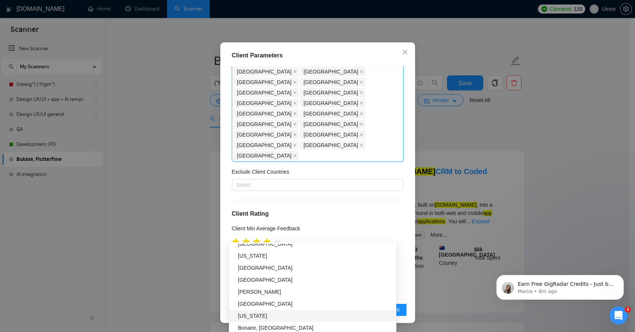
scroll to position [2399, 0]
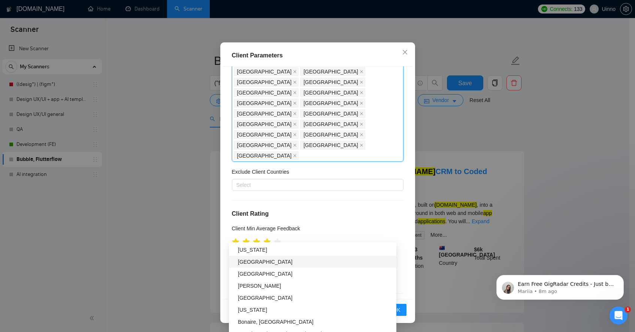
click at [301, 123] on div "Client Location Include Client Countries [GEOGRAPHIC_DATA] [GEOGRAPHIC_DATA] [G…" at bounding box center [318, 182] width 190 height 232
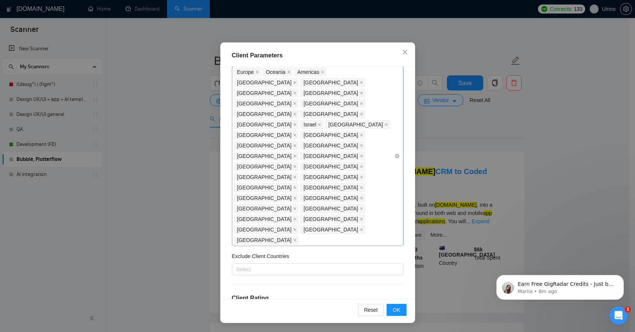
scroll to position [0, 0]
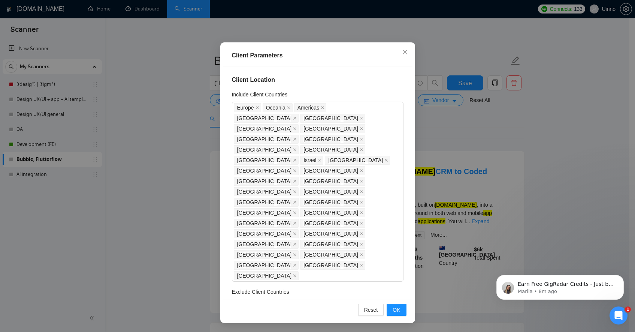
click at [275, 300] on div at bounding box center [314, 304] width 160 height 9
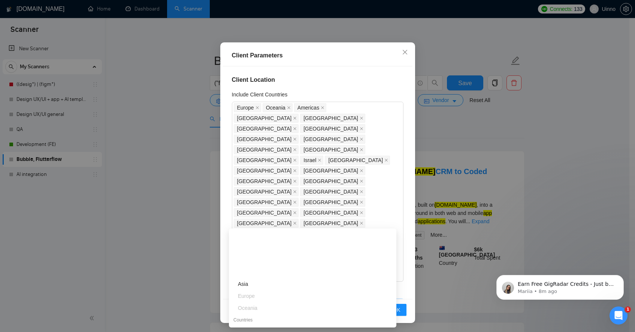
scroll to position [60, 0]
click at [265, 298] on div "[GEOGRAPHIC_DATA]" at bounding box center [315, 296] width 154 height 8
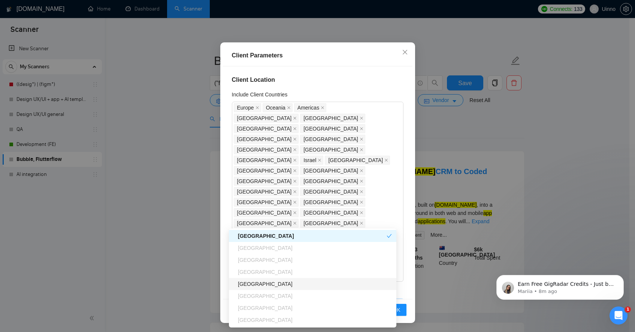
click at [288, 288] on div "[GEOGRAPHIC_DATA]" at bounding box center [313, 284] width 168 height 12
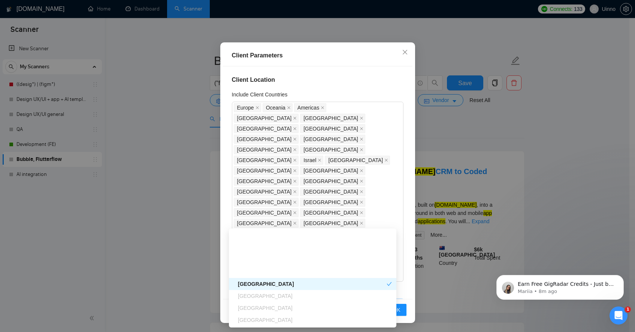
scroll to position [180, 0]
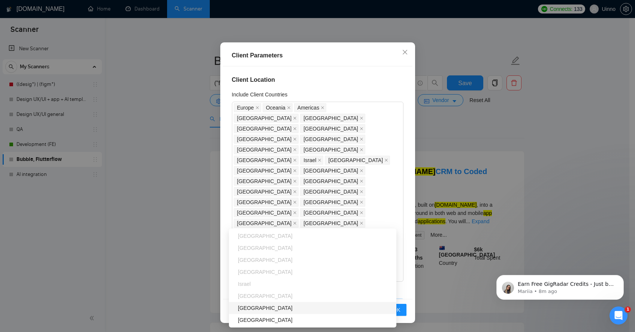
click at [293, 307] on div "[GEOGRAPHIC_DATA]" at bounding box center [315, 308] width 154 height 8
click at [354, 287] on div "Exclude Client Countries" at bounding box center [318, 292] width 172 height 11
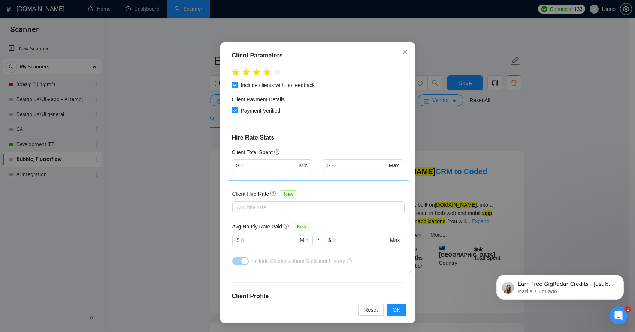
scroll to position [326, 0]
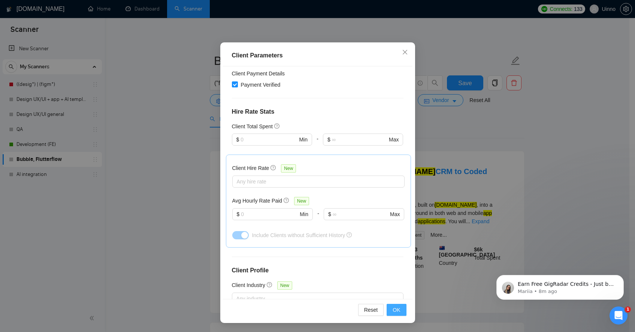
click at [393, 308] on span "OK" at bounding box center [396, 309] width 7 height 8
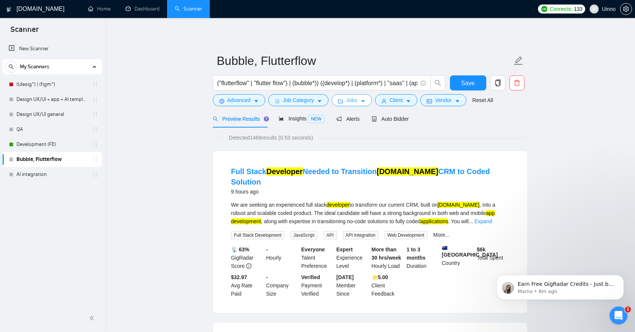
click at [360, 105] on button "Jobs" at bounding box center [352, 100] width 40 height 12
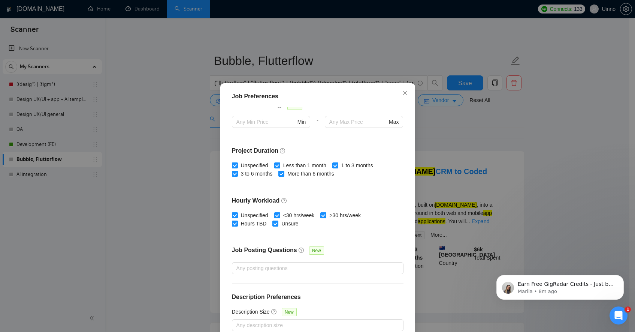
scroll to position [0, 0]
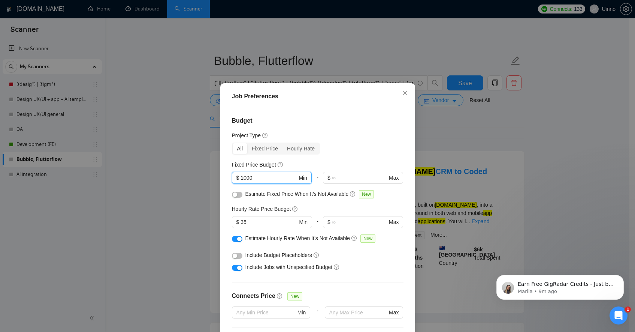
drag, startPoint x: 250, startPoint y: 180, endPoint x: 234, endPoint y: 177, distance: 16.3
click at [234, 177] on span "$ 1000 Min" at bounding box center [272, 178] width 80 height 12
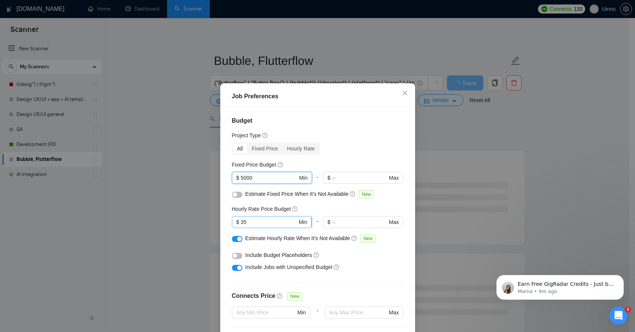
type input "5000"
click at [264, 225] on input "35" at bounding box center [269, 222] width 57 height 8
click at [237, 257] on button "button" at bounding box center [237, 256] width 10 height 6
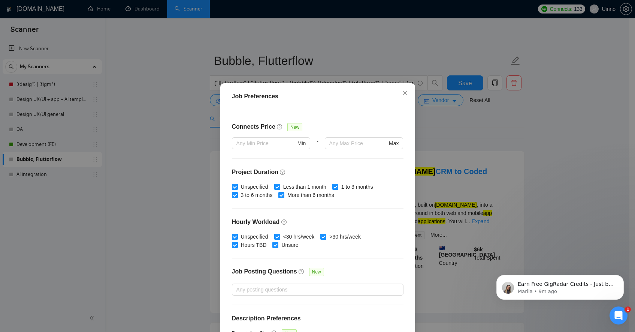
scroll to position [180, 0]
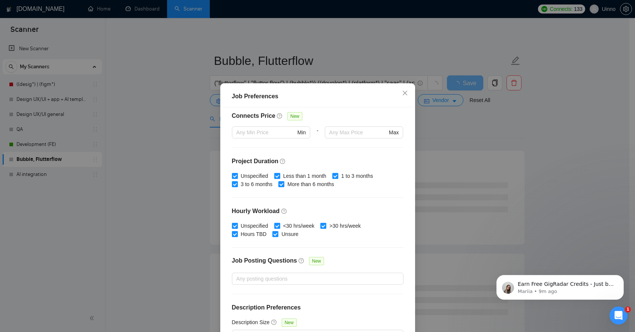
click at [298, 178] on span "Less than 1 month" at bounding box center [304, 176] width 49 height 8
click at [280, 178] on input "Less than 1 month" at bounding box center [276, 175] width 5 height 5
checkbox input "false"
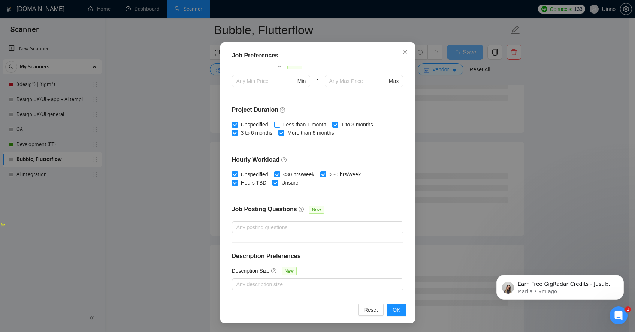
scroll to position [120, 0]
click at [397, 307] on span "OK" at bounding box center [396, 309] width 7 height 8
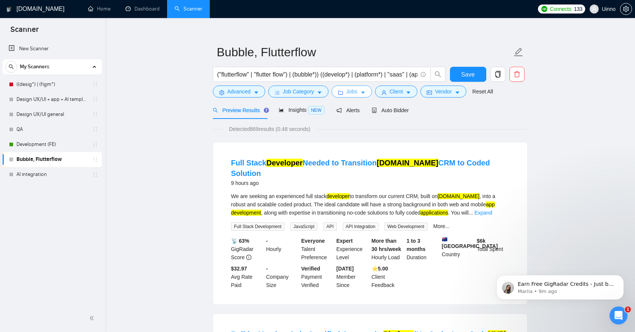
scroll to position [0, 0]
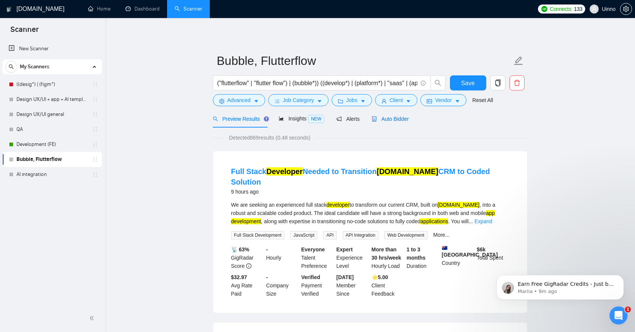
click at [398, 121] on div "Auto Bidder" at bounding box center [390, 119] width 37 height 8
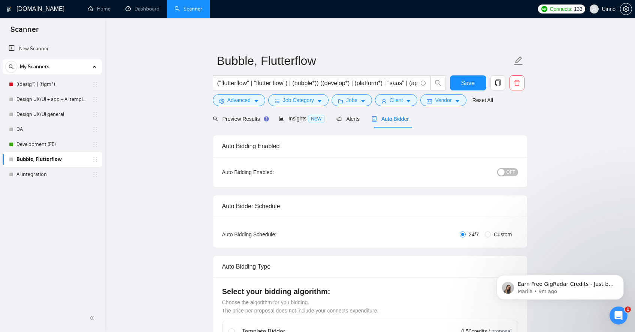
click at [509, 173] on span "OFF" at bounding box center [511, 172] width 9 height 8
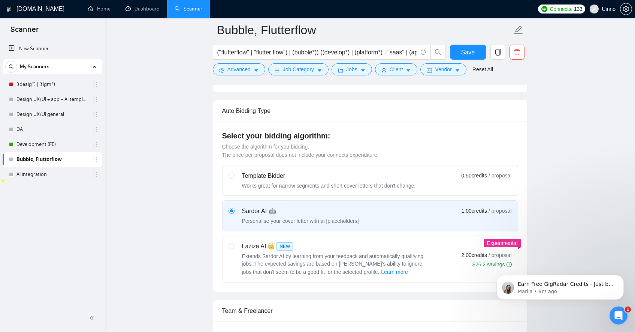
scroll to position [180, 0]
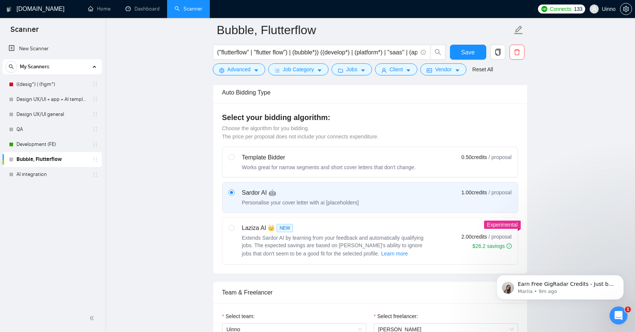
click at [389, 232] on div "Laziza AI 👑 NEW" at bounding box center [335, 227] width 187 height 9
click at [234, 230] on input "radio" at bounding box center [231, 227] width 5 height 5
radio input "true"
radio input "false"
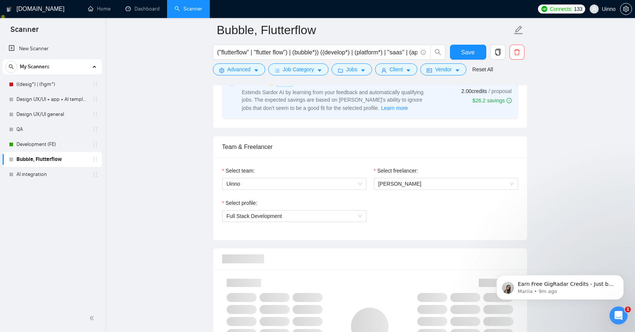
scroll to position [360, 0]
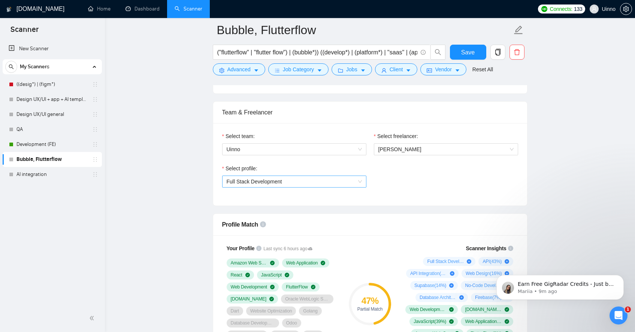
click at [321, 183] on span "Full Stack Development" at bounding box center [294, 181] width 135 height 11
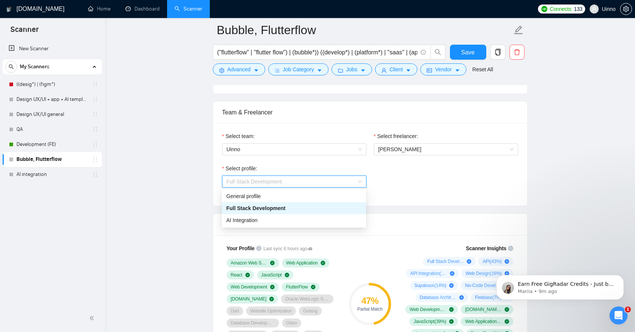
click at [450, 186] on div "Select profile: Full Stack Development" at bounding box center [371, 180] width 304 height 32
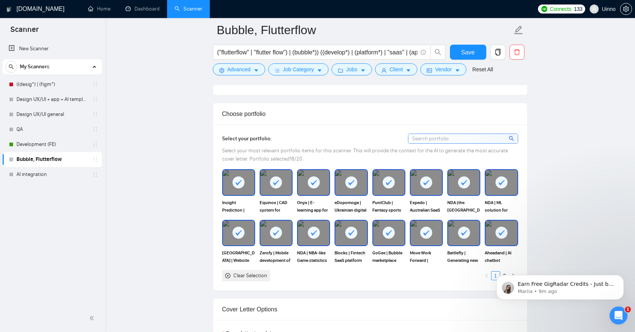
scroll to position [660, 0]
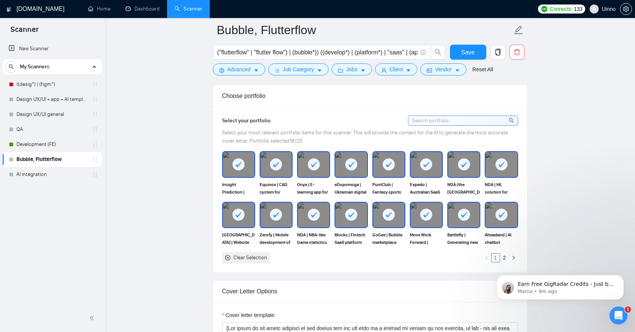
drag, startPoint x: 249, startPoint y: 257, endPoint x: 260, endPoint y: 257, distance: 11.3
click at [249, 257] on div "Clear Selection" at bounding box center [250, 257] width 34 height 8
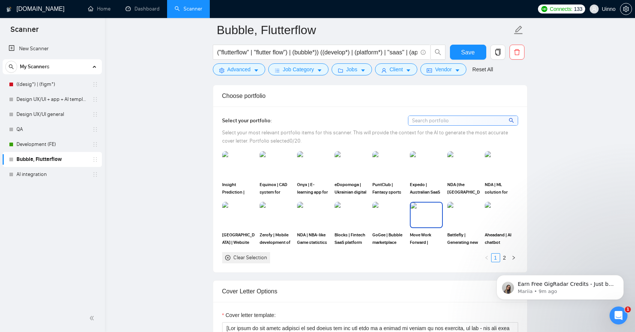
click at [424, 217] on img at bounding box center [426, 214] width 31 height 25
click at [377, 217] on img at bounding box center [388, 214] width 31 height 25
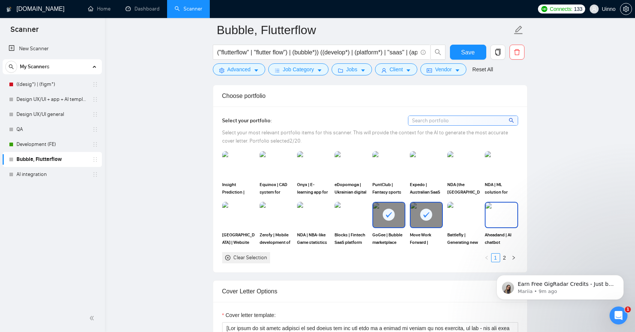
click at [504, 220] on img at bounding box center [501, 214] width 31 height 25
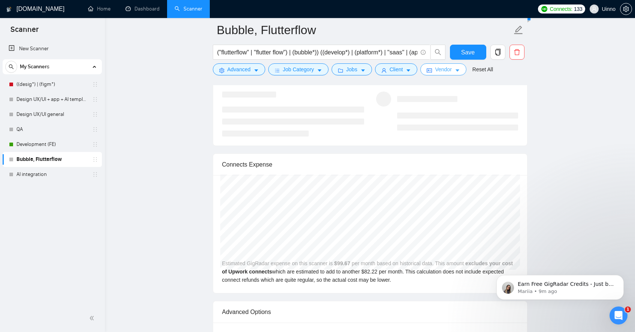
scroll to position [999, 0]
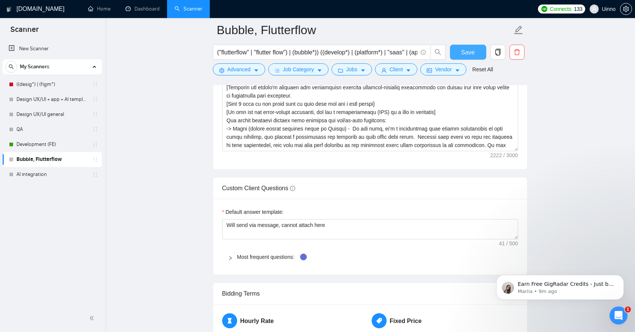
click at [468, 49] on span "Save" at bounding box center [467, 52] width 13 height 9
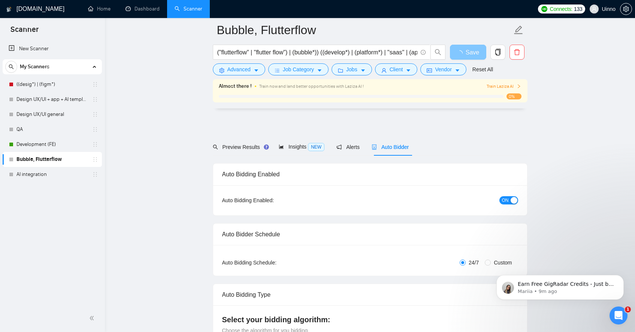
scroll to position [0, 0]
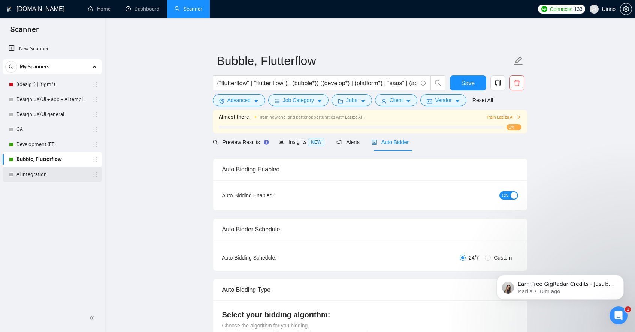
click at [43, 174] on link "AI integration" at bounding box center [51, 174] width 71 height 15
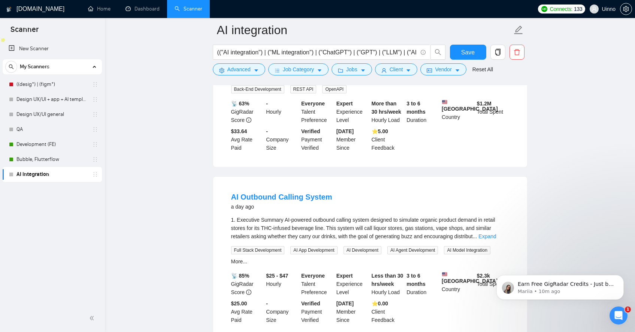
scroll to position [320, 0]
